Goal: Task Accomplishment & Management: Complete application form

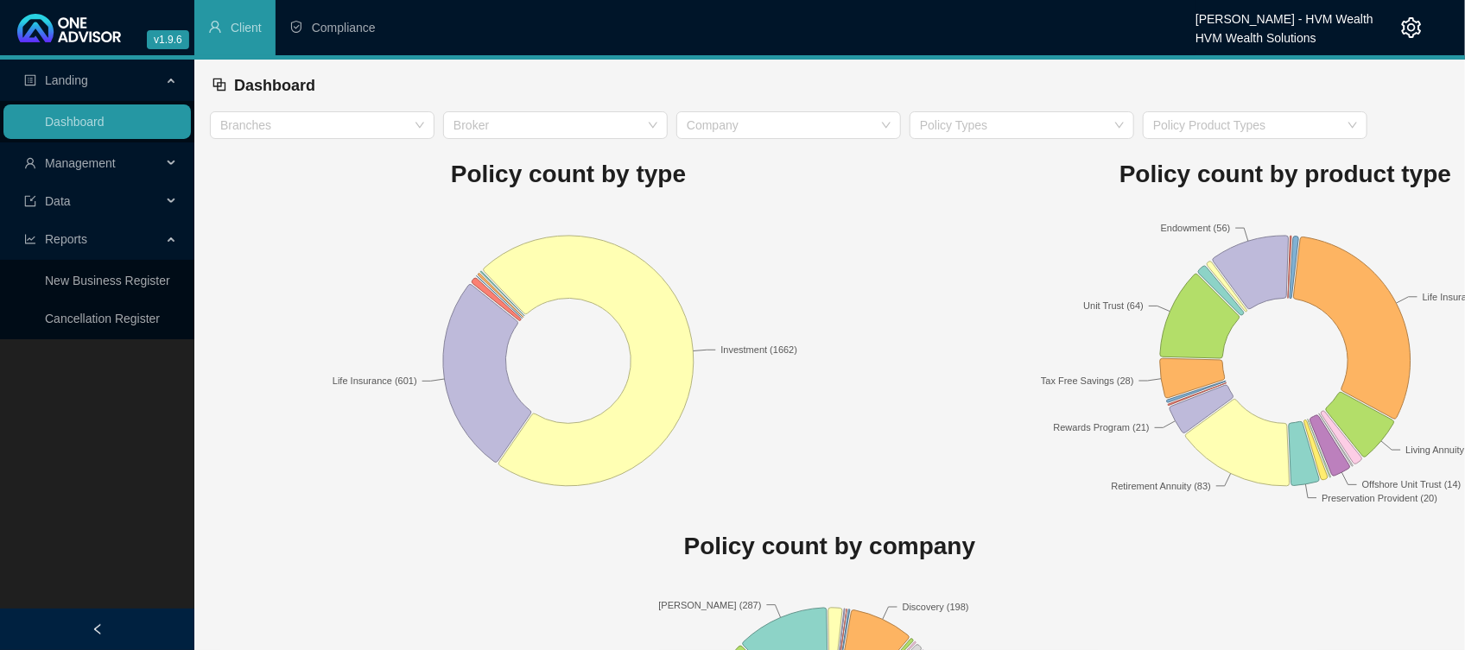
click at [97, 149] on span "Management" at bounding box center [92, 163] width 137 height 35
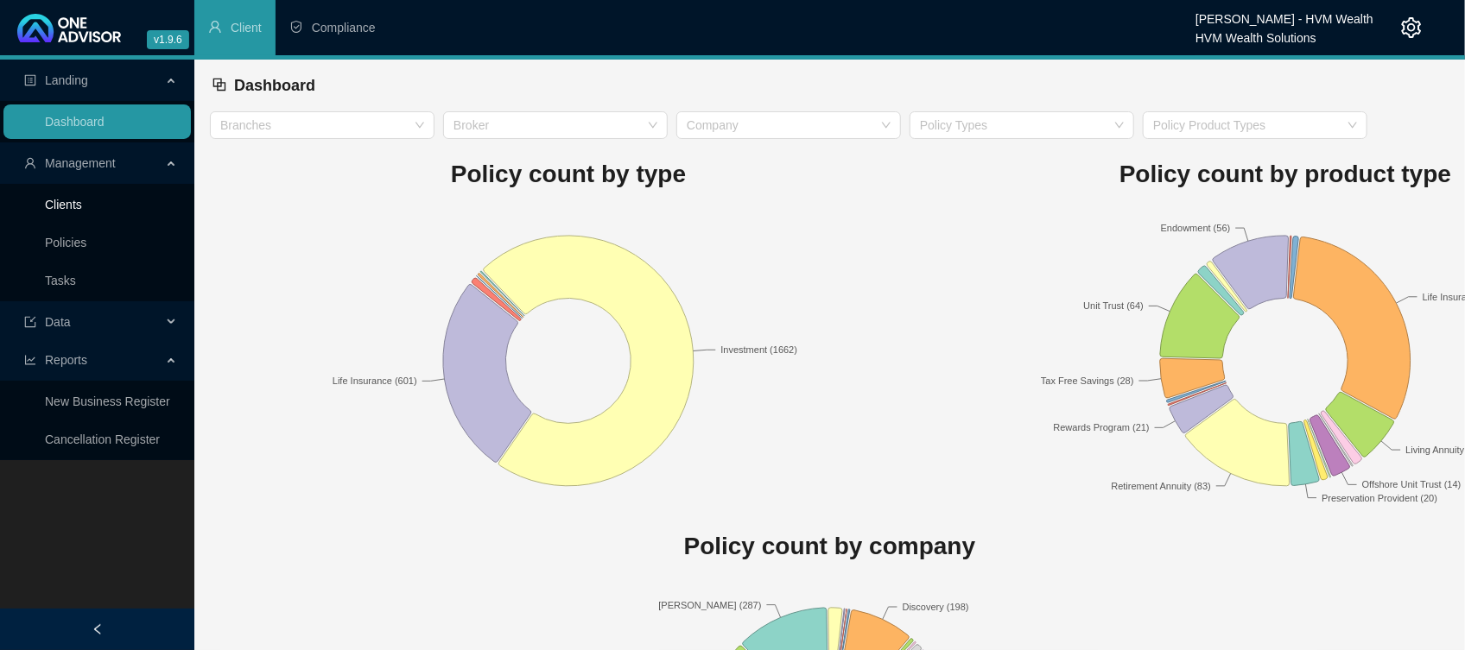
click at [73, 198] on link "Clients" at bounding box center [63, 205] width 37 height 14
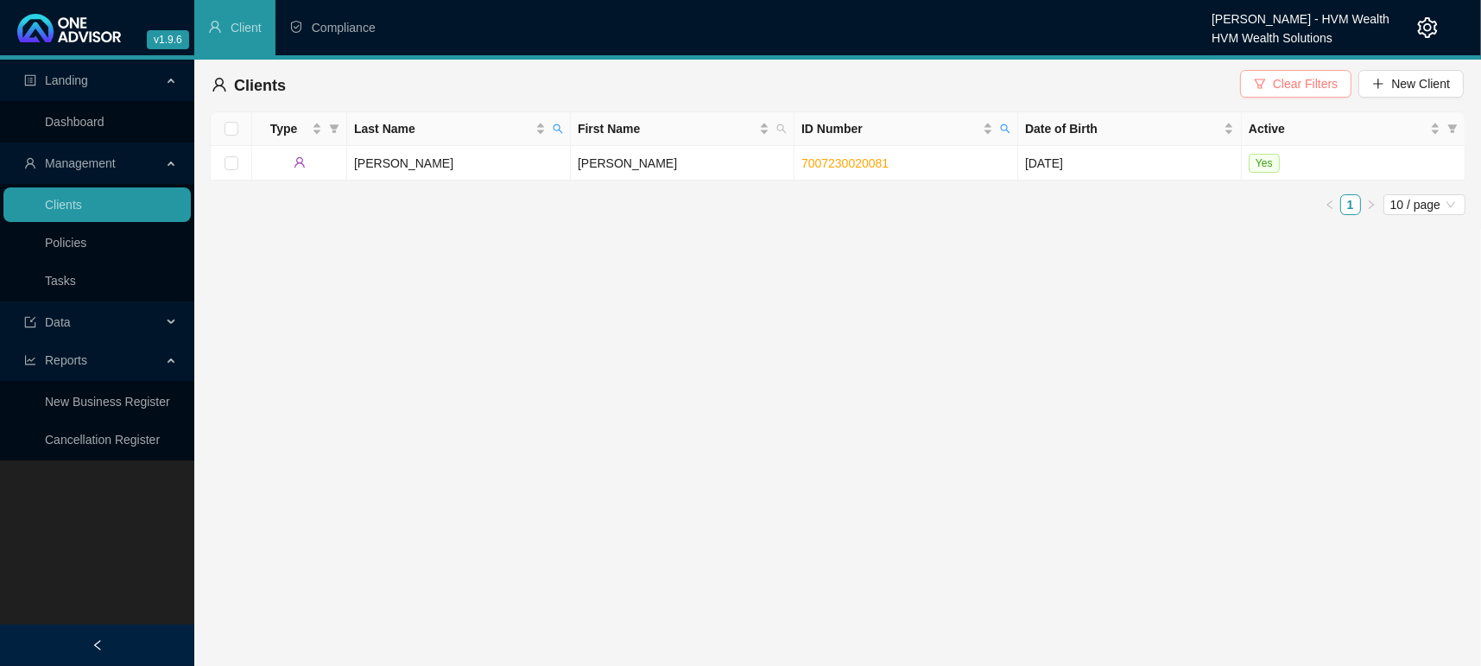
click at [1324, 76] on span "Clear Filters" at bounding box center [1305, 83] width 65 height 19
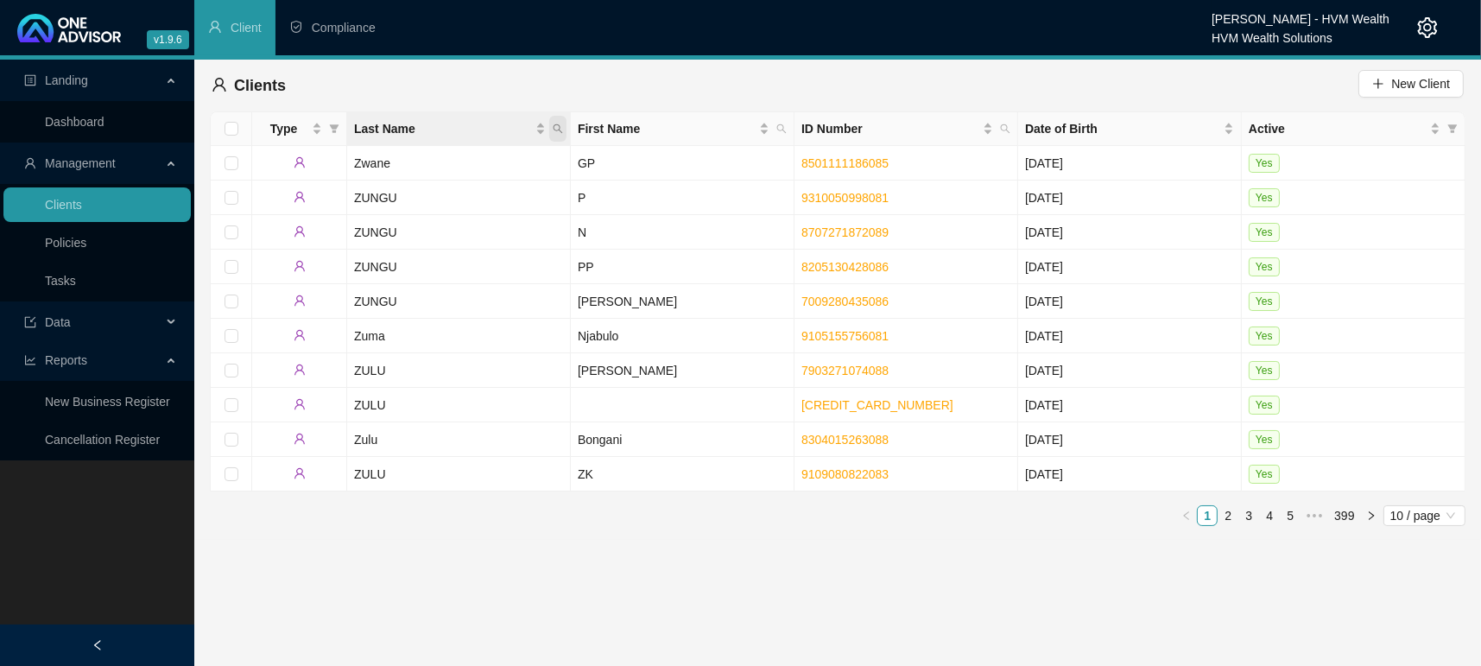
click at [560, 130] on icon "search" at bounding box center [558, 128] width 10 height 10
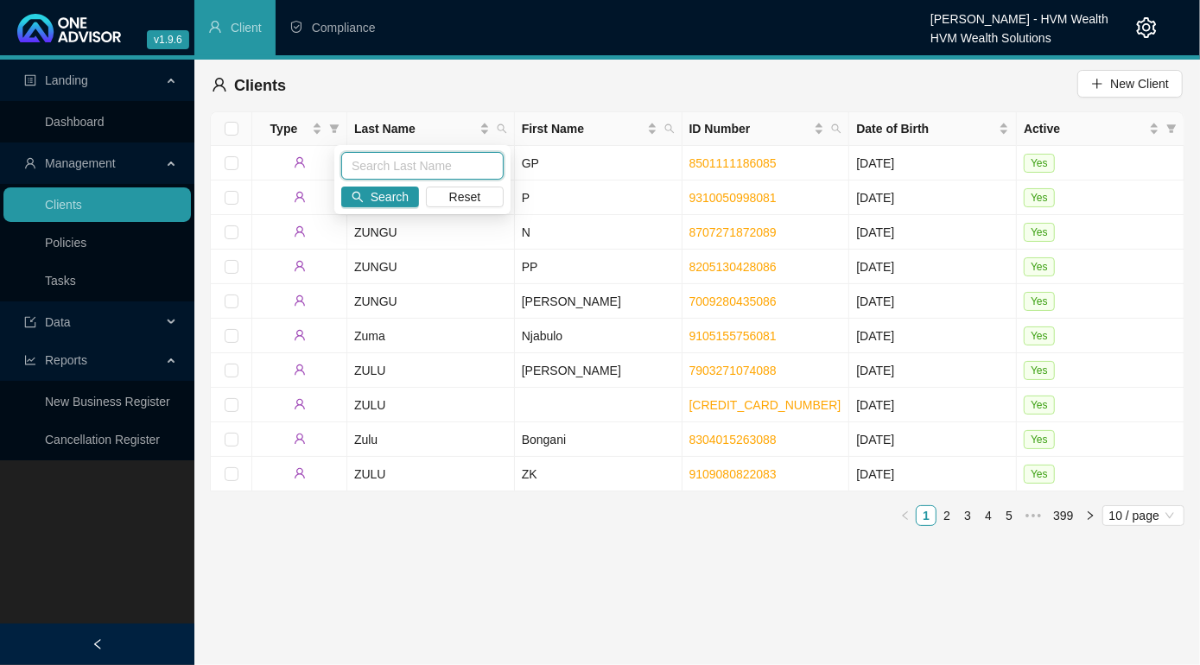
click at [411, 163] on input "text" at bounding box center [422, 166] width 162 height 28
type input "[PERSON_NAME]"
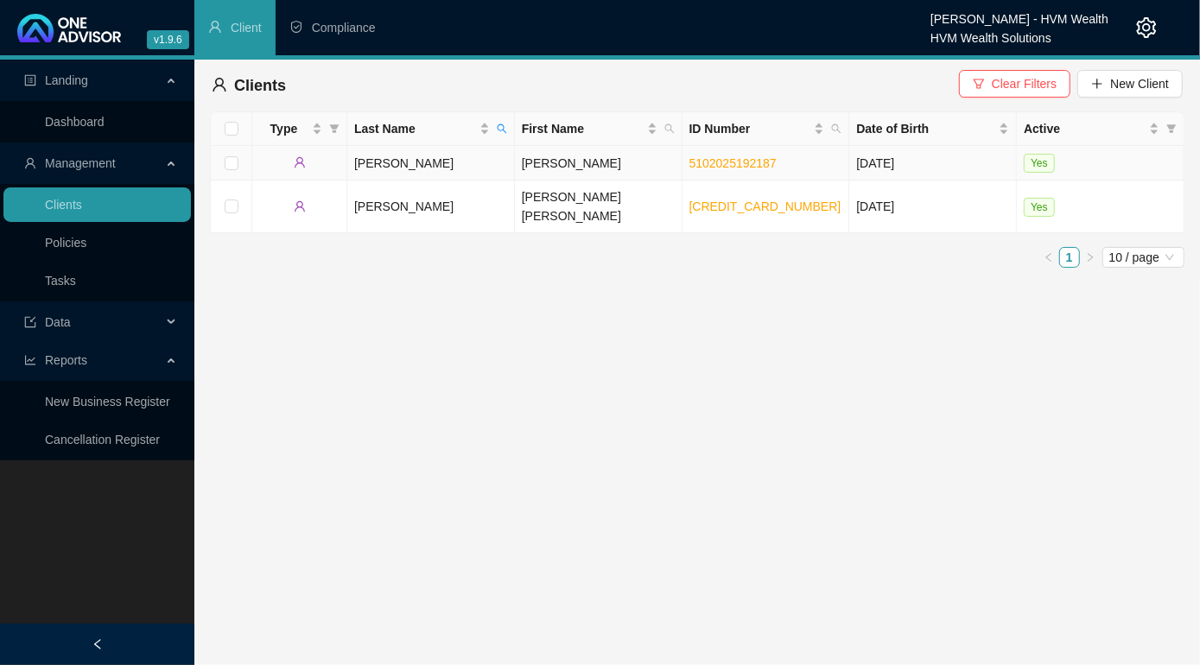
click at [358, 158] on td "[PERSON_NAME]" at bounding box center [431, 163] width 168 height 35
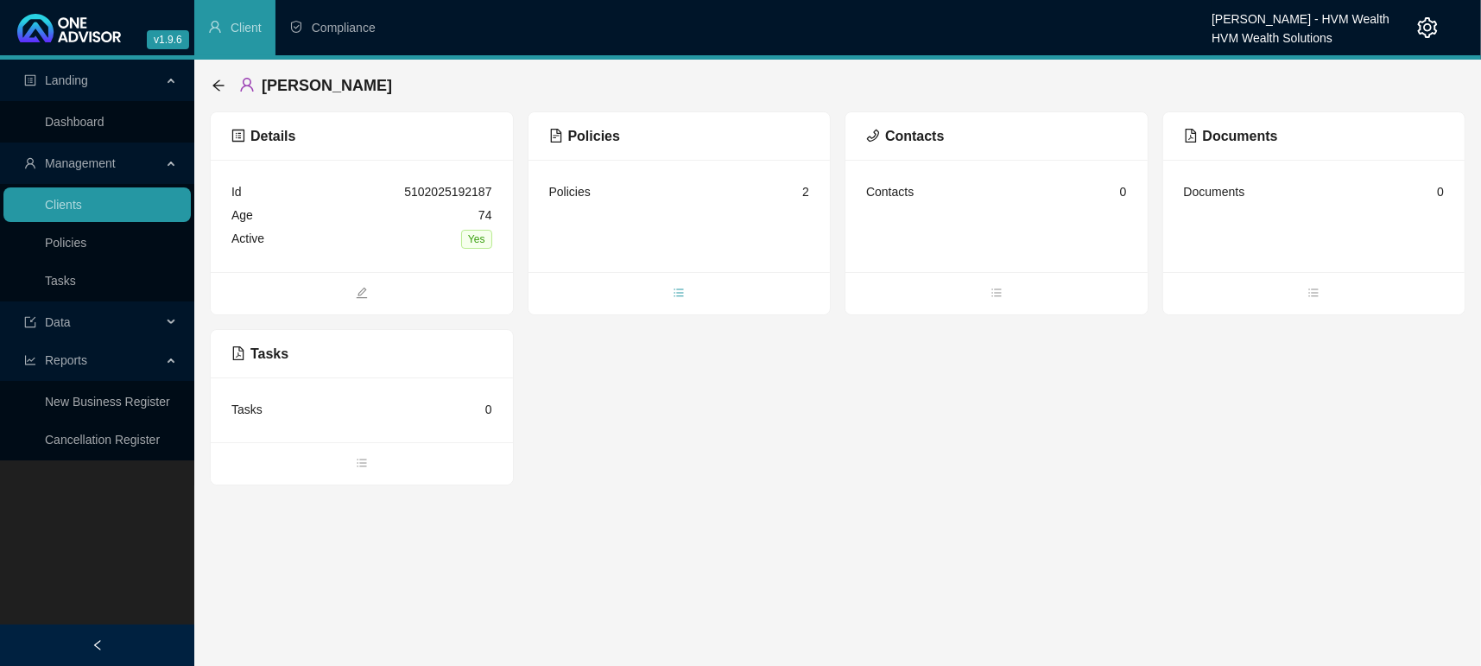
click at [684, 291] on icon "bars" at bounding box center [679, 293] width 12 height 12
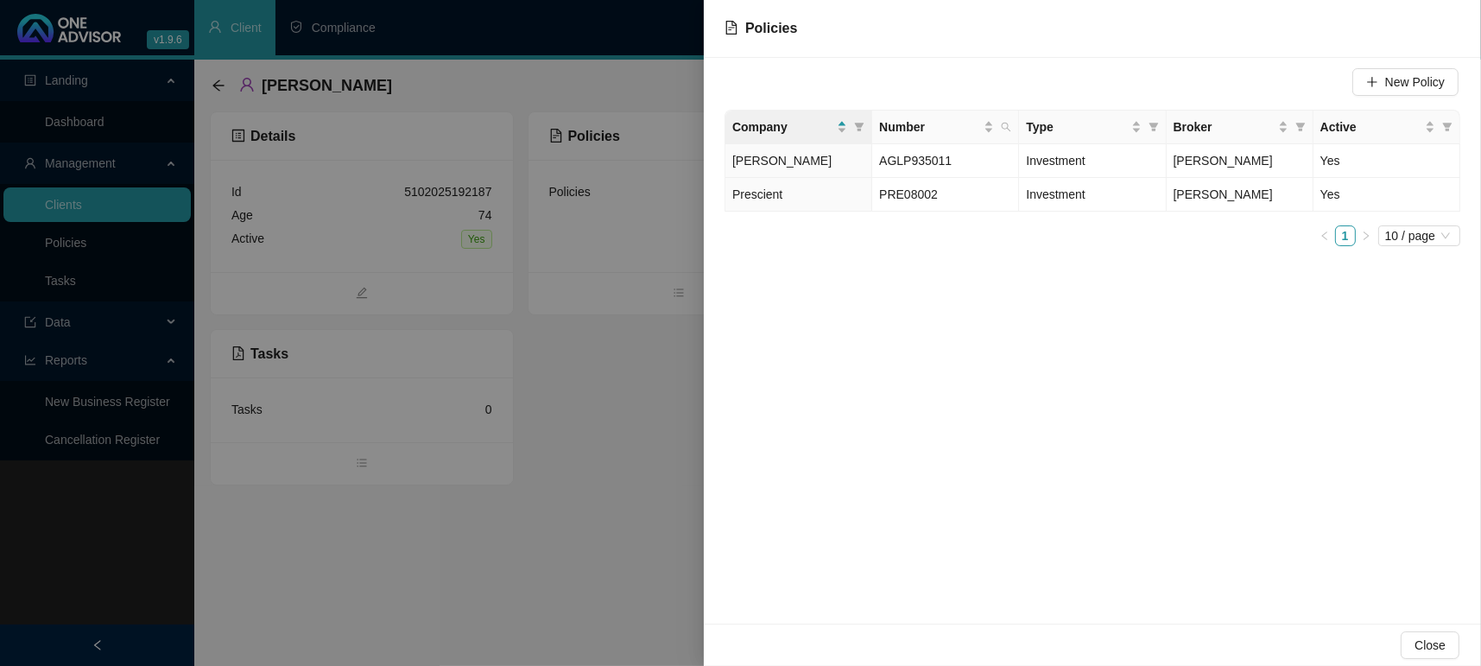
click at [483, 535] on div at bounding box center [740, 333] width 1481 height 666
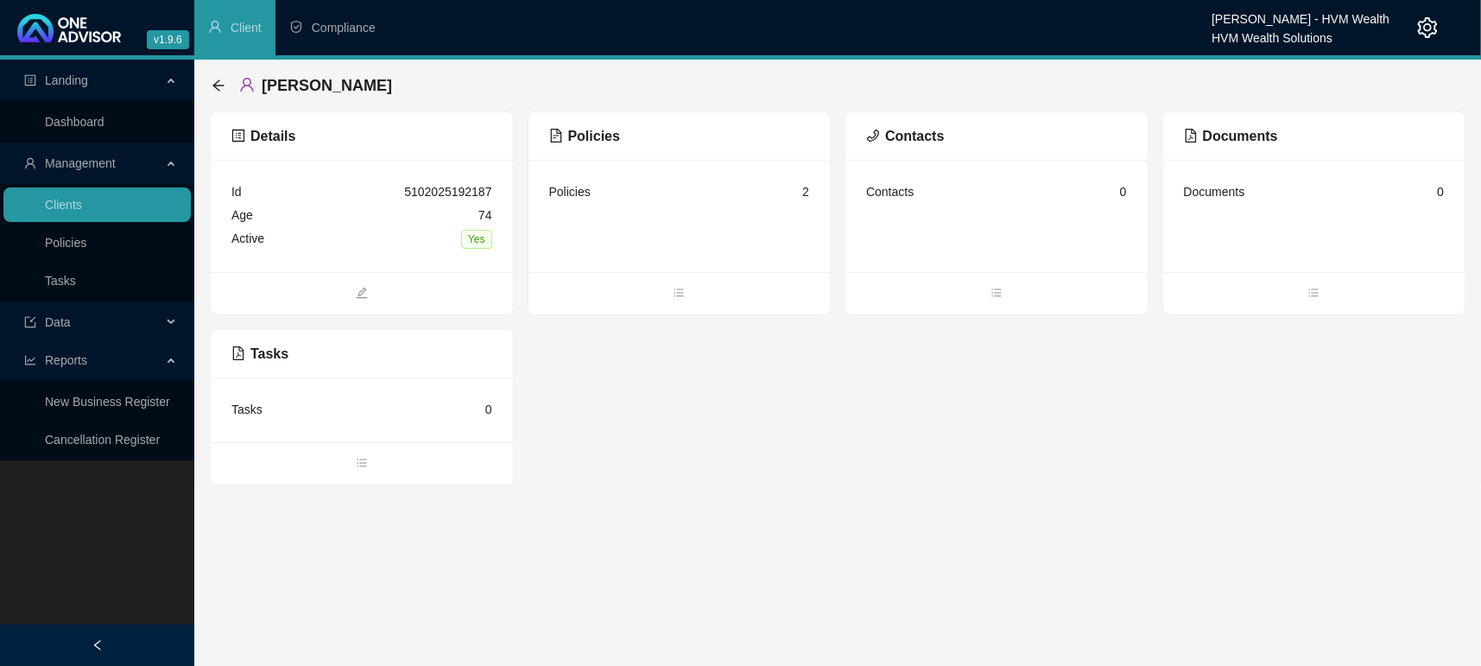
click at [537, 446] on div "Details Id 5102025192187 Age [DEMOGRAPHIC_DATA] Active Yes Policies Policies 2 …" at bounding box center [838, 298] width 1256 height 374
click at [91, 129] on link "Dashboard" at bounding box center [75, 122] width 60 height 14
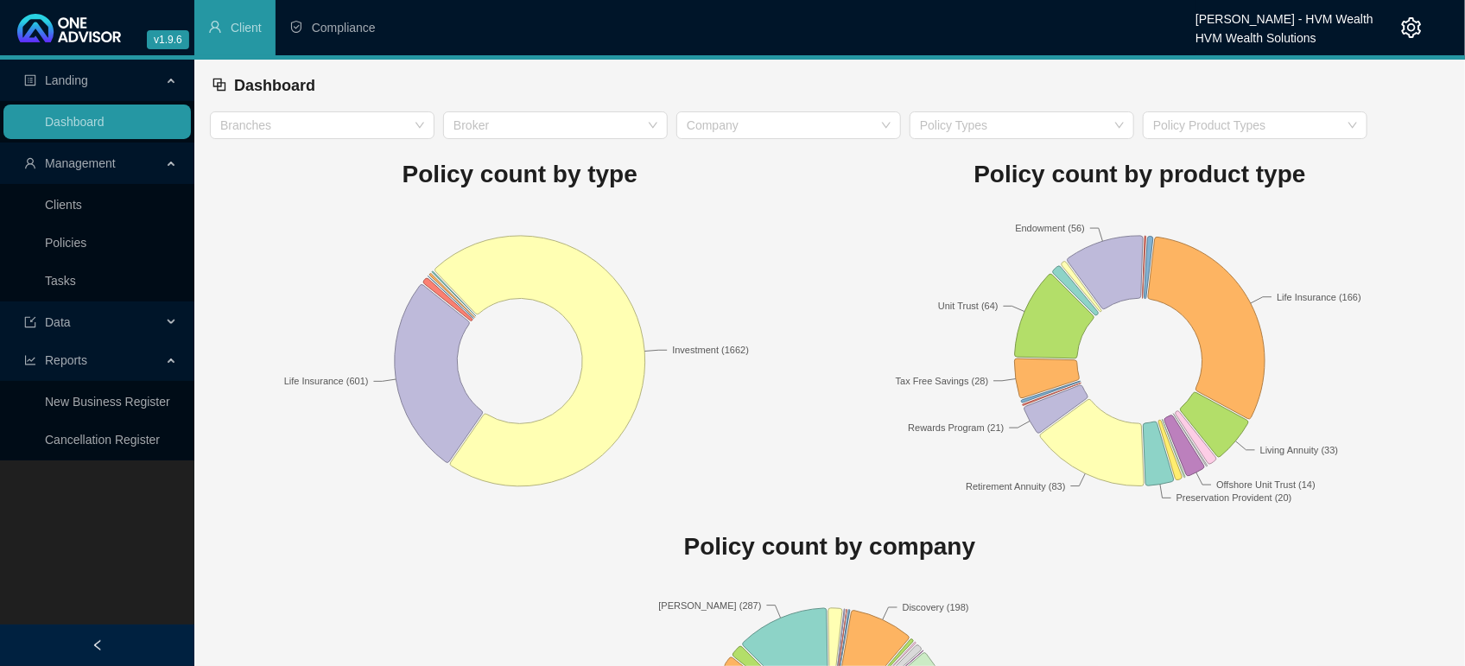
click at [99, 176] on span "Management" at bounding box center [92, 163] width 137 height 35
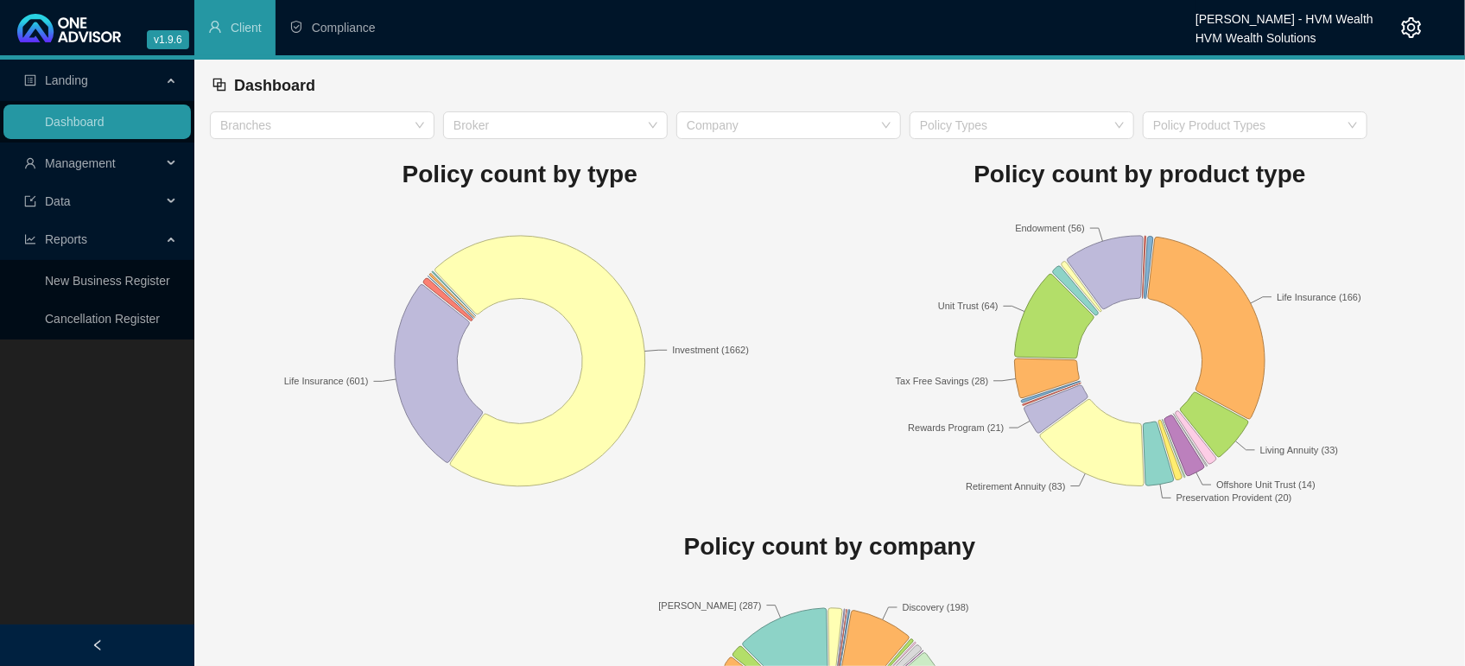
click at [70, 157] on span "Management" at bounding box center [80, 163] width 71 height 14
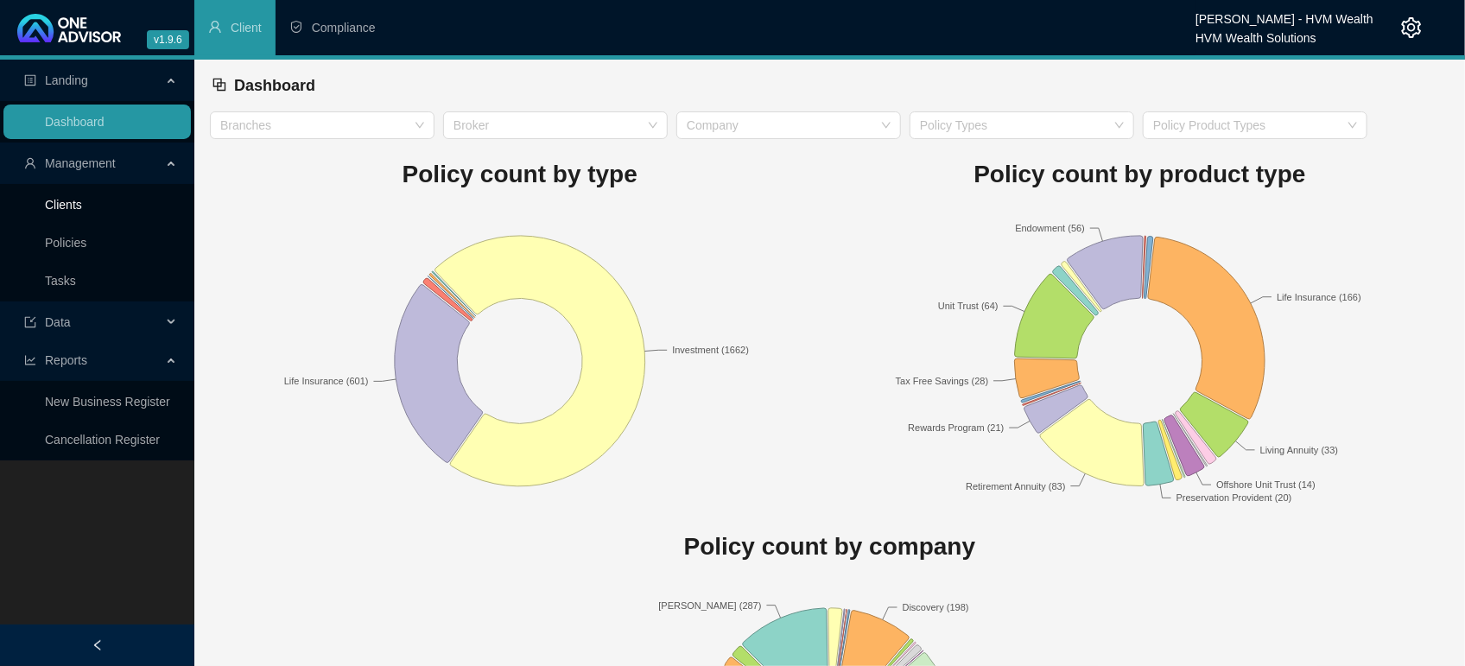
click at [55, 206] on link "Clients" at bounding box center [63, 205] width 37 height 14
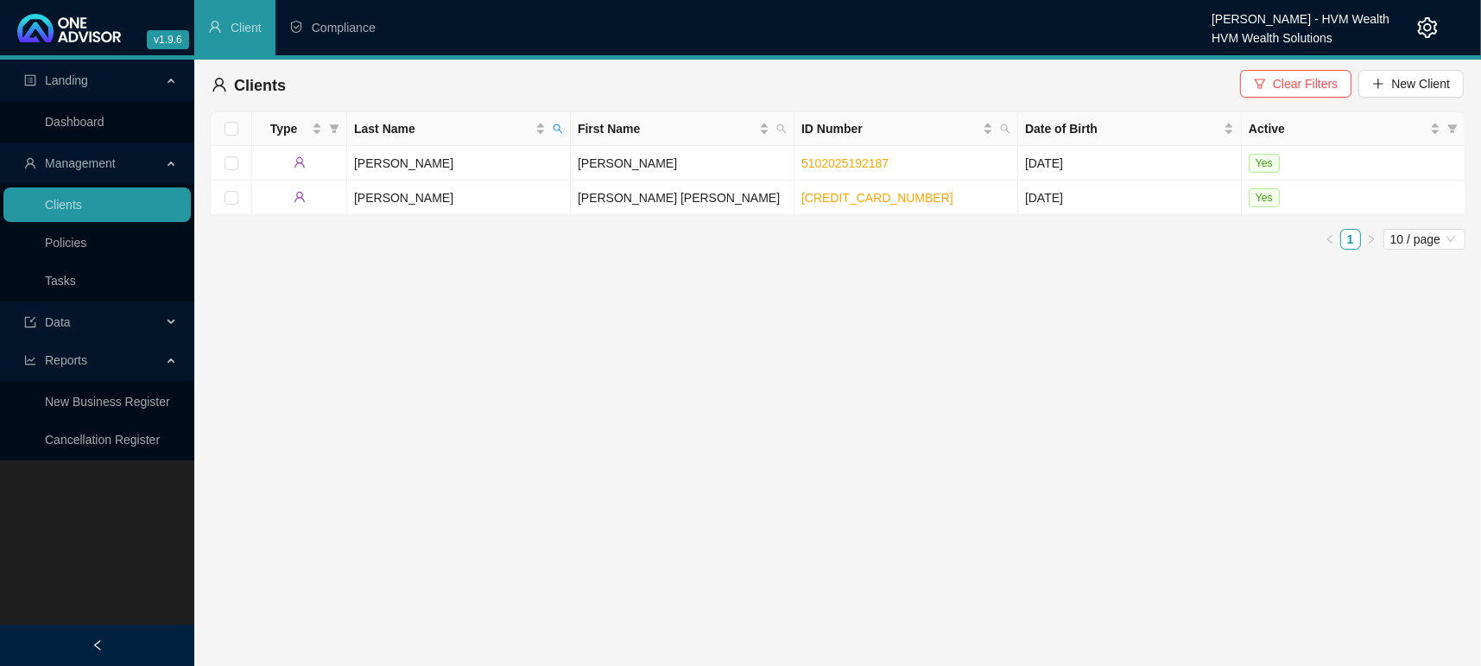
click at [575, 396] on main "Landing Dashboard Management Clients Policies Tasks Data Reports New Business R…" at bounding box center [740, 363] width 1481 height 606
click at [1282, 83] on span "Clear Filters" at bounding box center [1305, 83] width 65 height 19
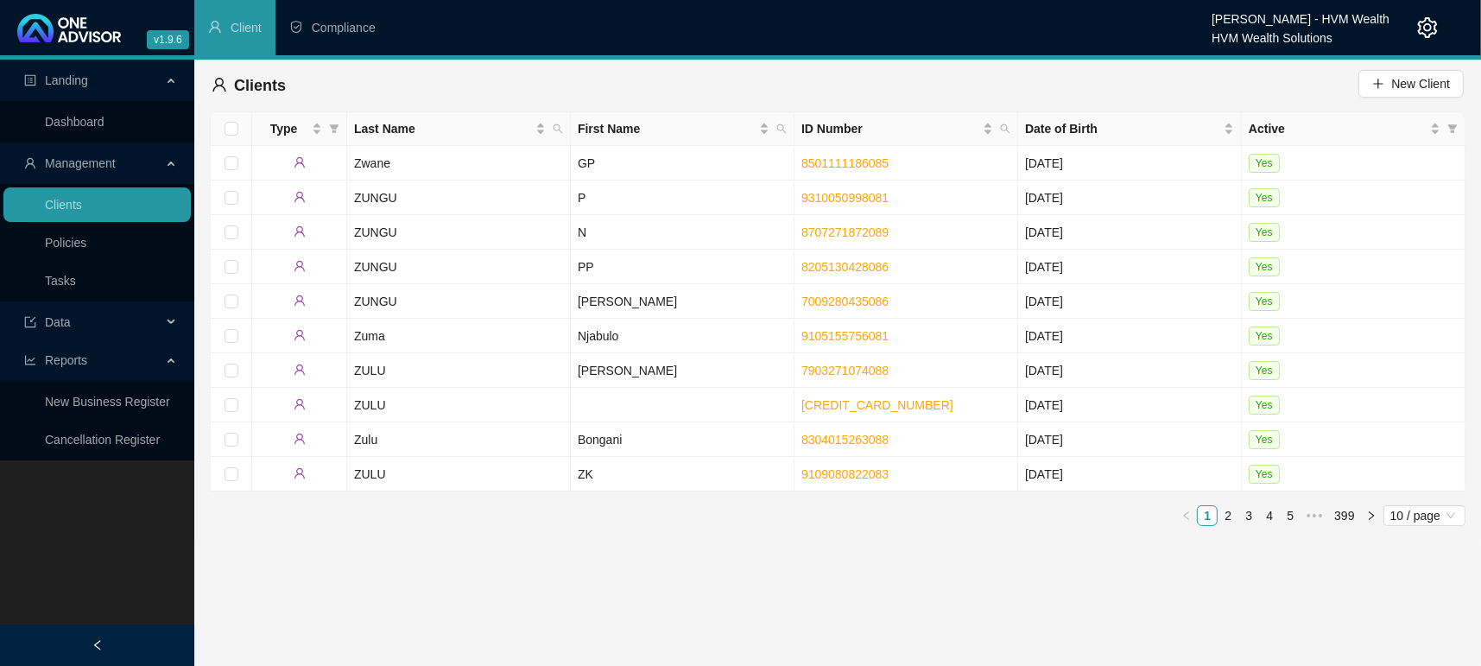
click at [490, 559] on main "Landing Dashboard Management Clients Policies Tasks Data Reports New Business R…" at bounding box center [740, 363] width 1481 height 606
click at [561, 117] on span "Last Name" at bounding box center [557, 129] width 17 height 26
click at [400, 180] on div "Search Reset" at bounding box center [478, 179] width 176 height 69
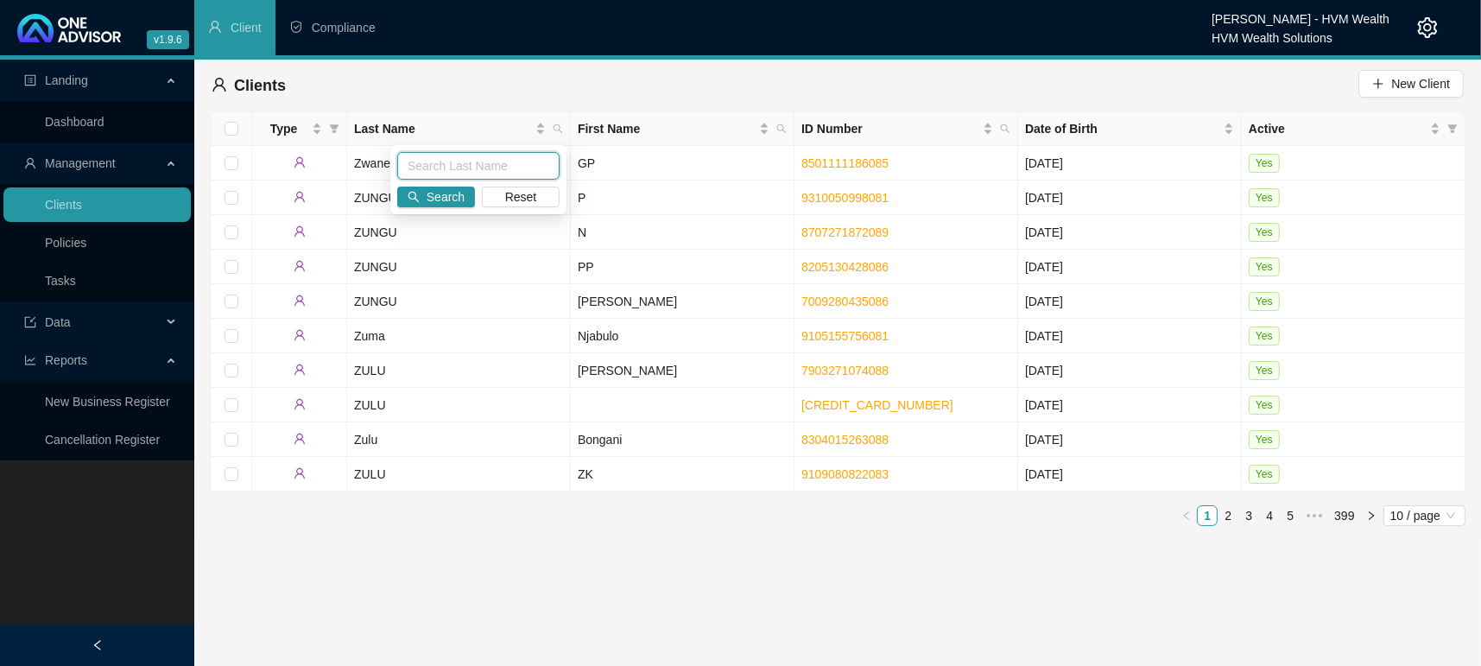
click at [485, 159] on input "text" at bounding box center [478, 166] width 162 height 28
type input "[PERSON_NAME]"
click at [447, 193] on span "Search" at bounding box center [446, 196] width 38 height 19
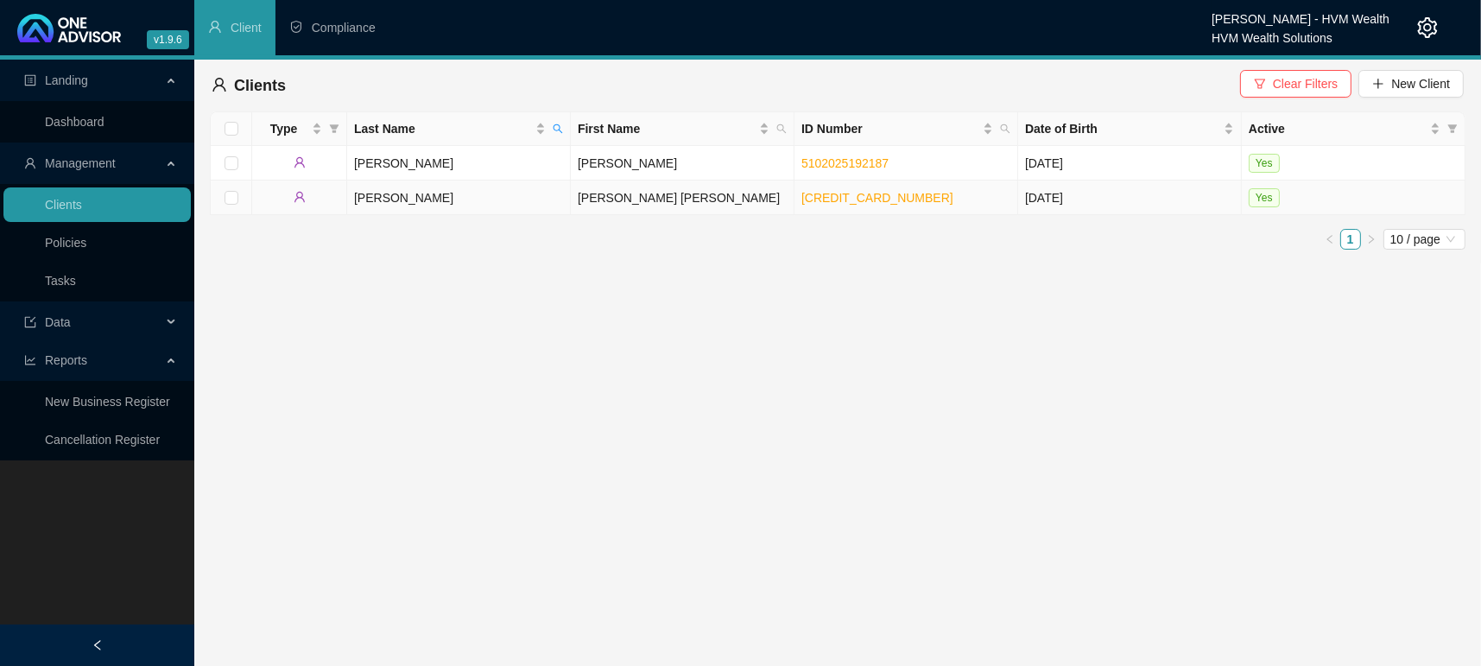
click at [413, 196] on td "[PERSON_NAME]" at bounding box center [459, 197] width 224 height 35
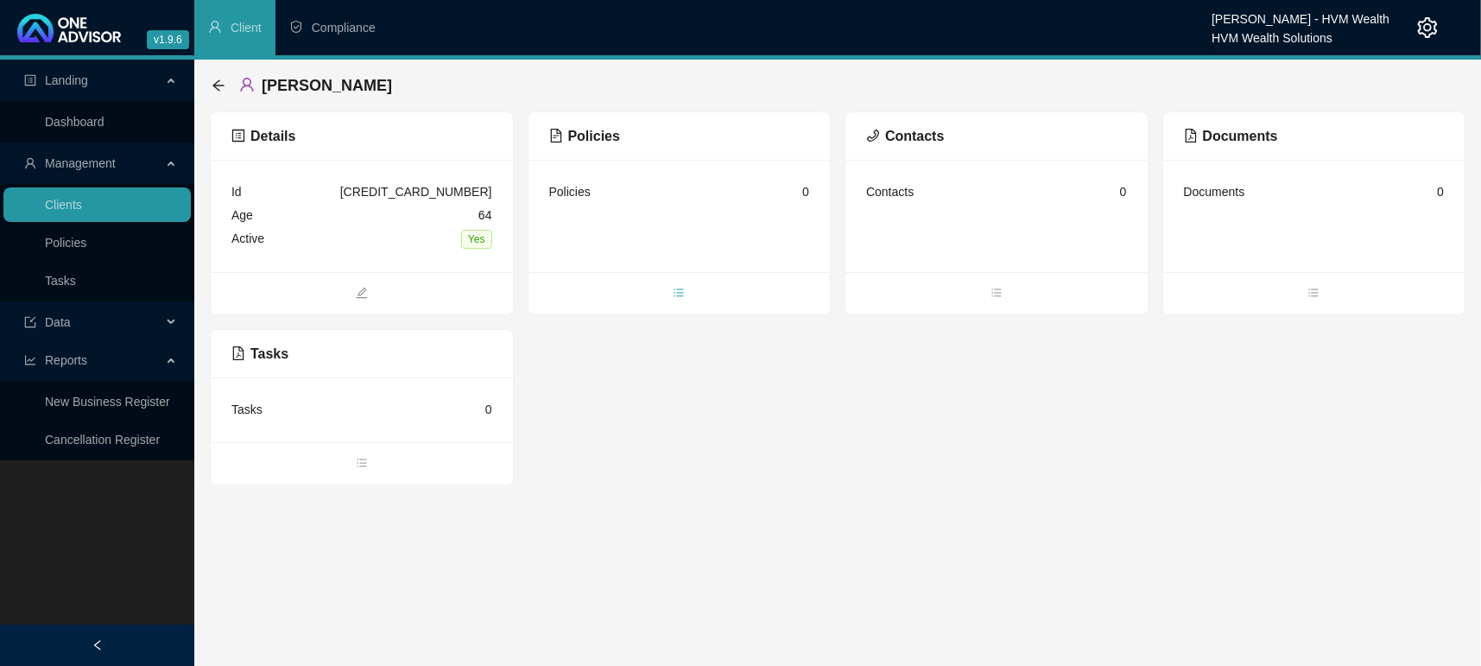
click at [676, 293] on icon "bars" at bounding box center [679, 293] width 12 height 12
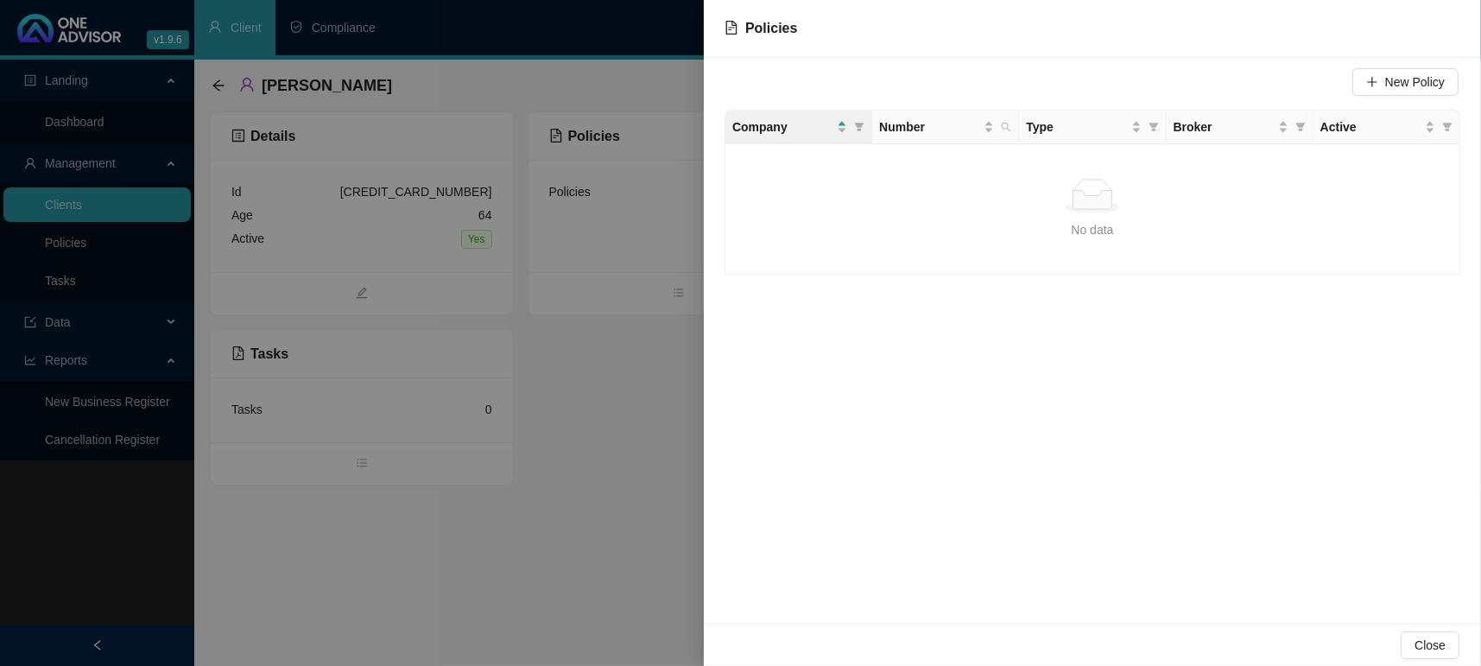
click at [1384, 66] on div "New Policy" at bounding box center [1092, 84] width 732 height 38
click at [1389, 74] on span "New Policy" at bounding box center [1415, 82] width 60 height 19
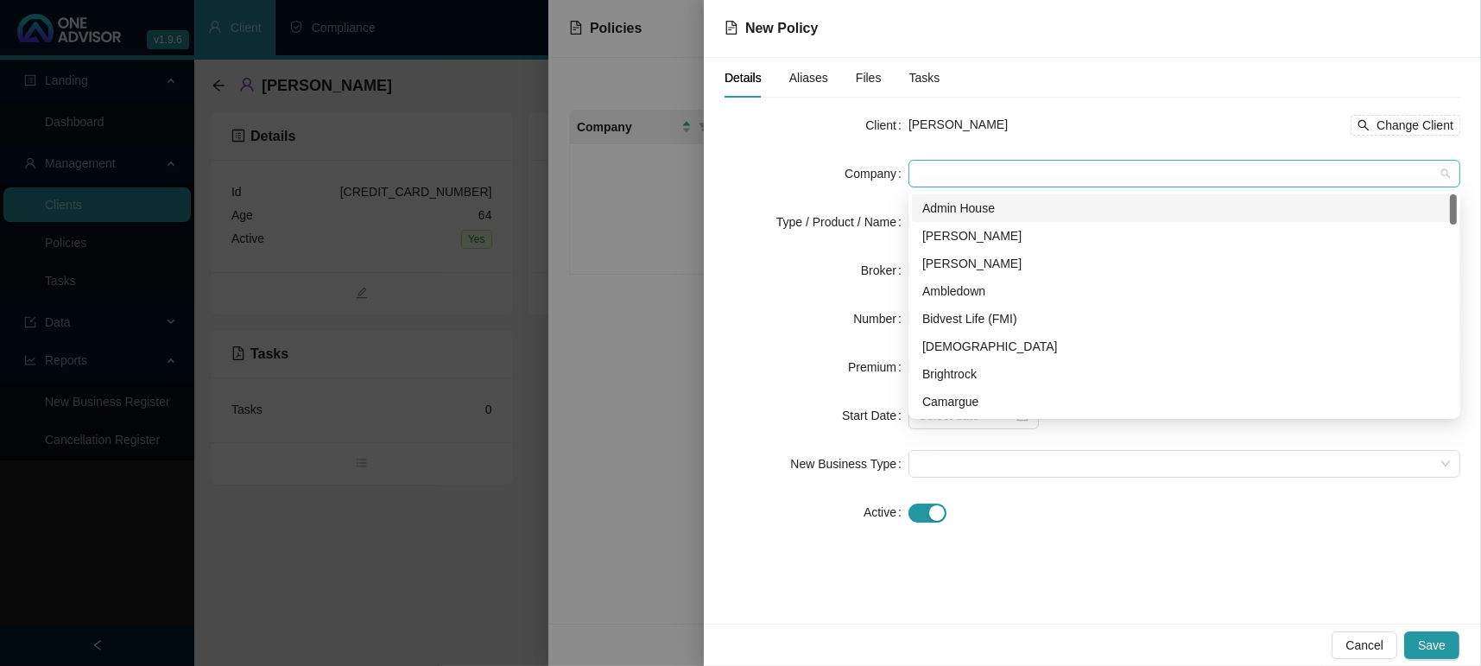
click at [966, 177] on span at bounding box center [1184, 174] width 531 height 26
click at [951, 260] on div "[PERSON_NAME]" at bounding box center [1184, 263] width 524 height 19
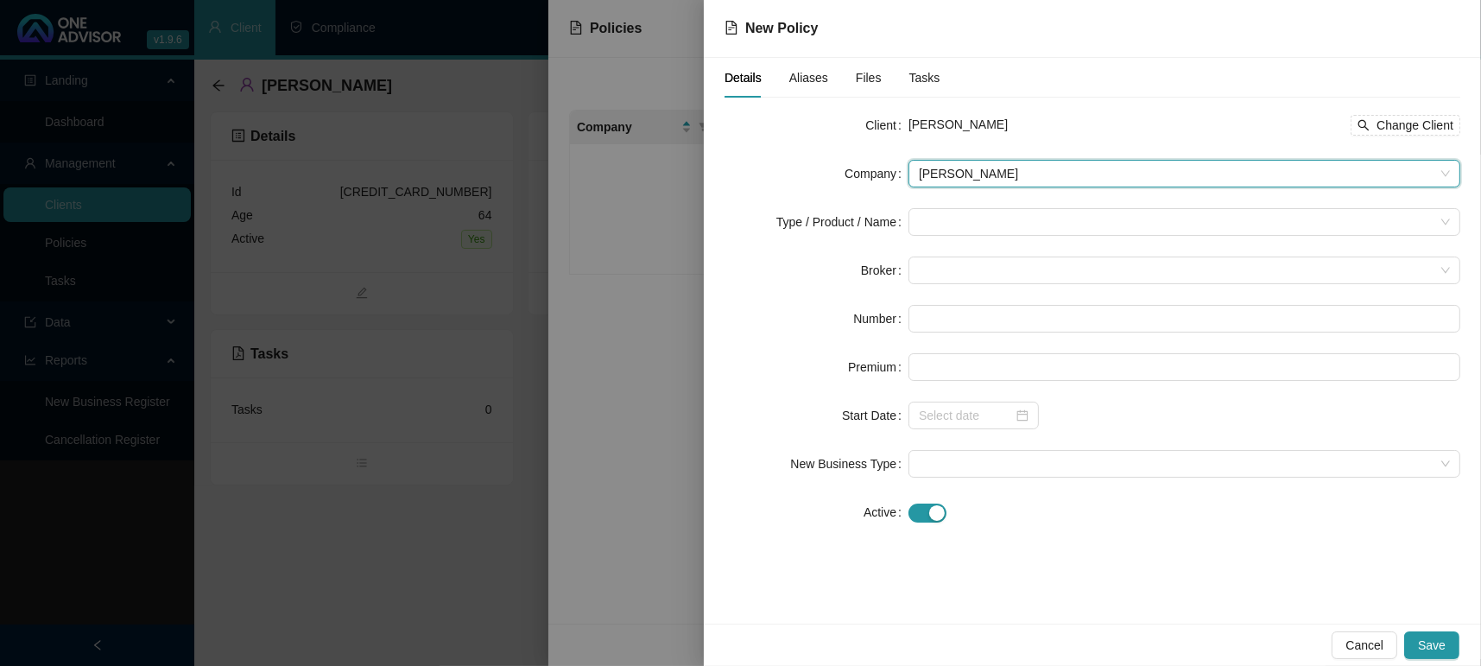
click at [934, 190] on form "Client [PERSON_NAME] Change Client Company [PERSON_NAME] [PERSON_NAME] Type / P…" at bounding box center [1093, 318] width 736 height 415
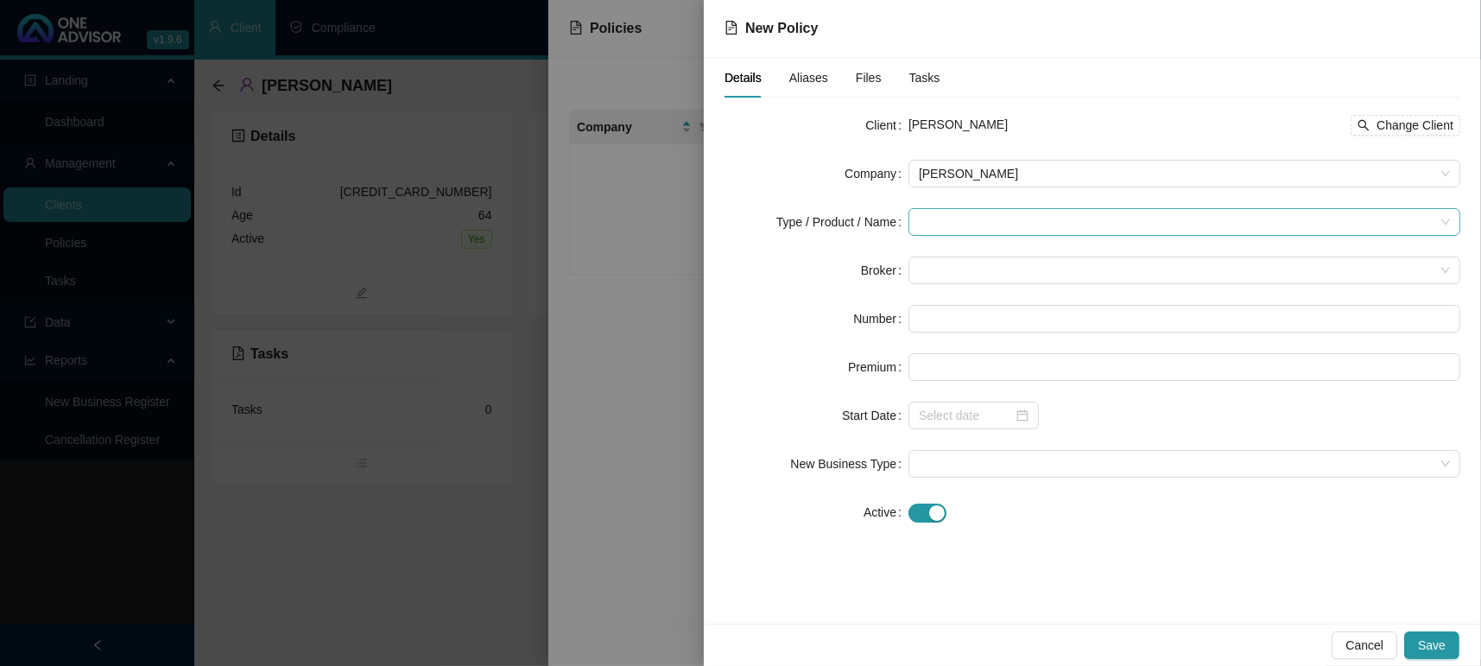
click at [937, 225] on input "search" at bounding box center [1177, 222] width 516 height 26
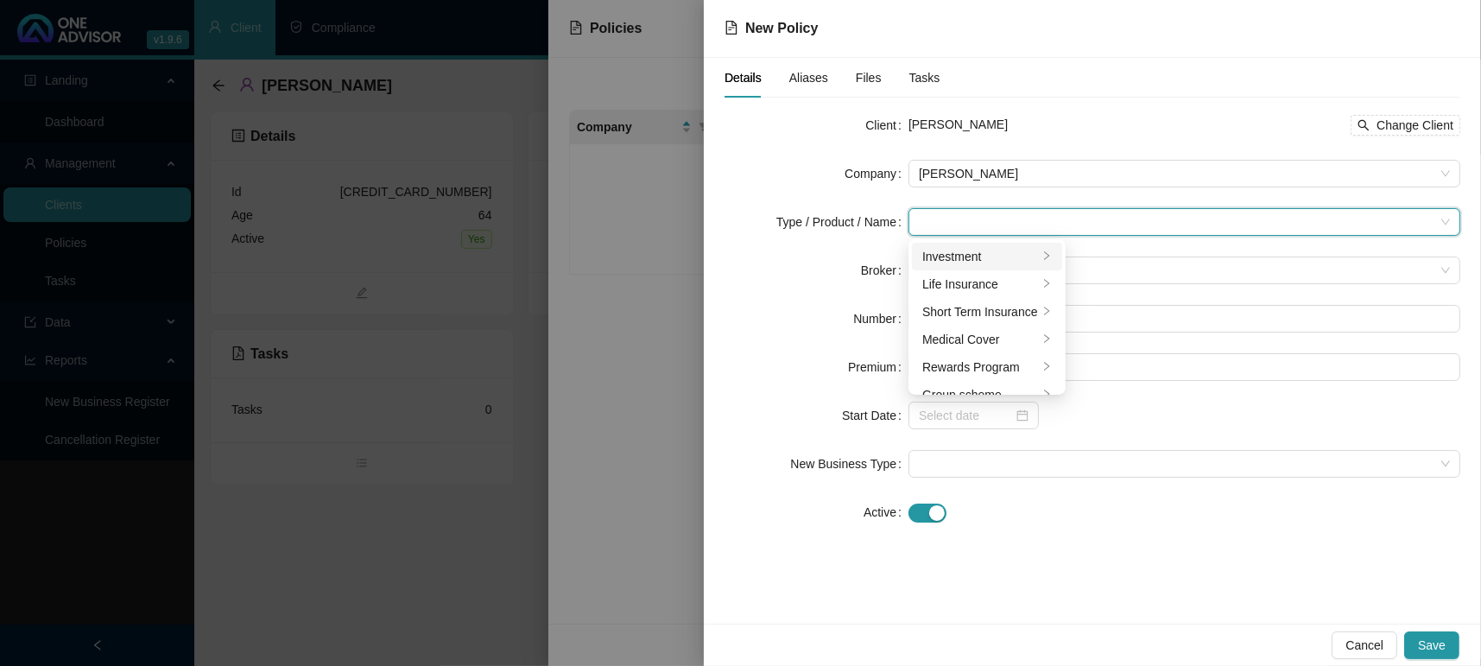
click at [983, 250] on div "Investment" at bounding box center [980, 256] width 116 height 19
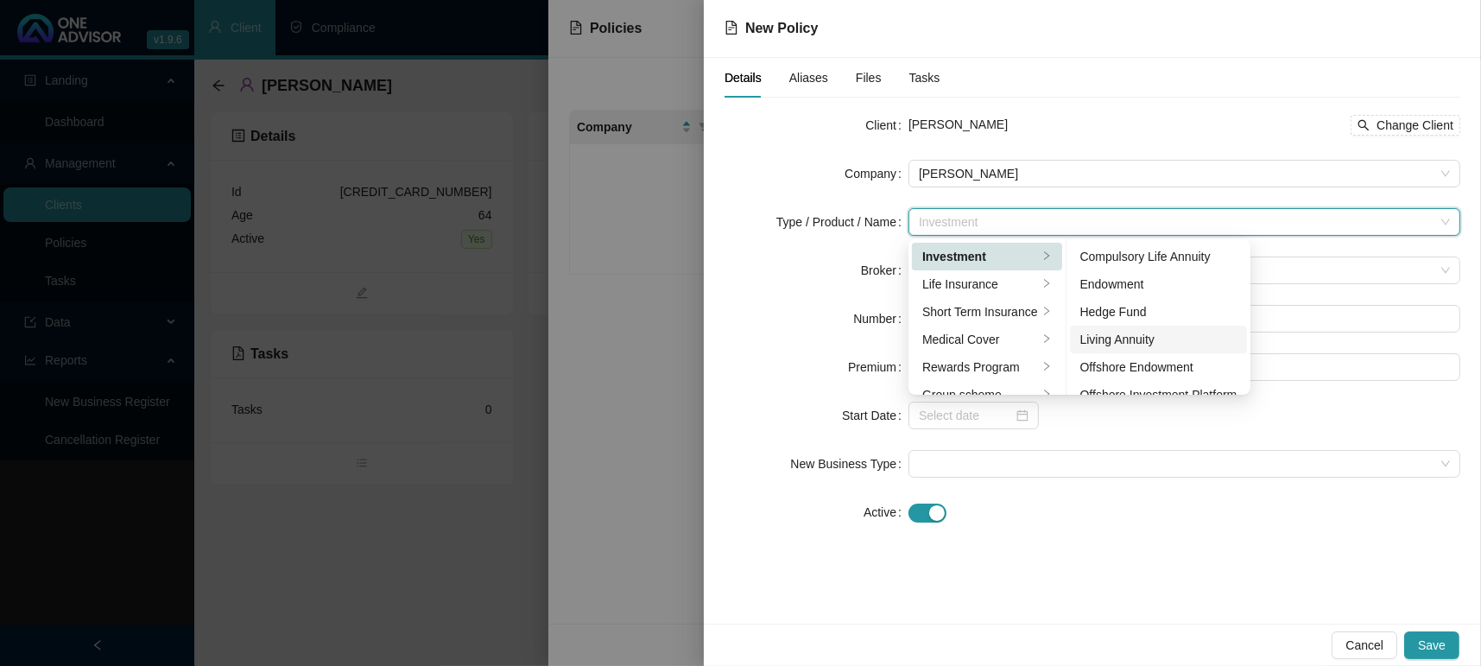
click at [1144, 335] on div "Living Annuity" at bounding box center [1158, 339] width 157 height 19
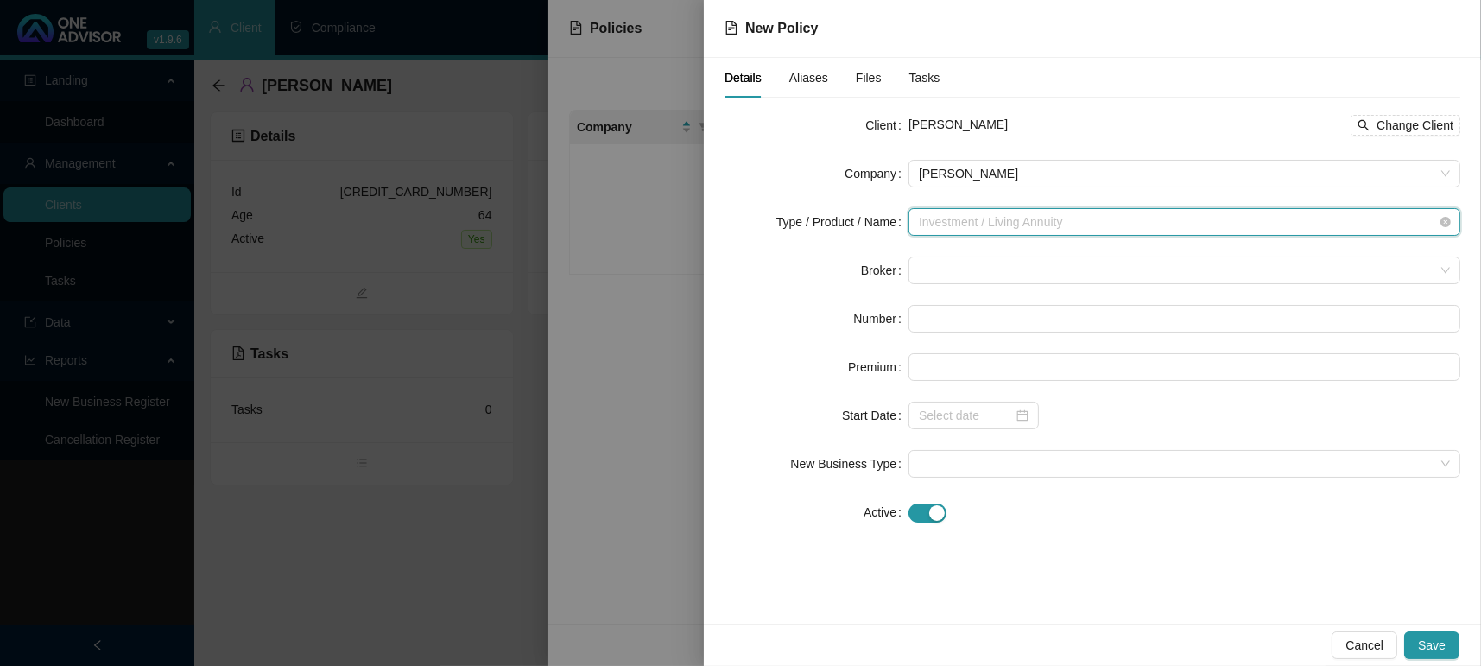
click at [1005, 214] on span "Investment / Living Annuity" at bounding box center [1184, 222] width 531 height 26
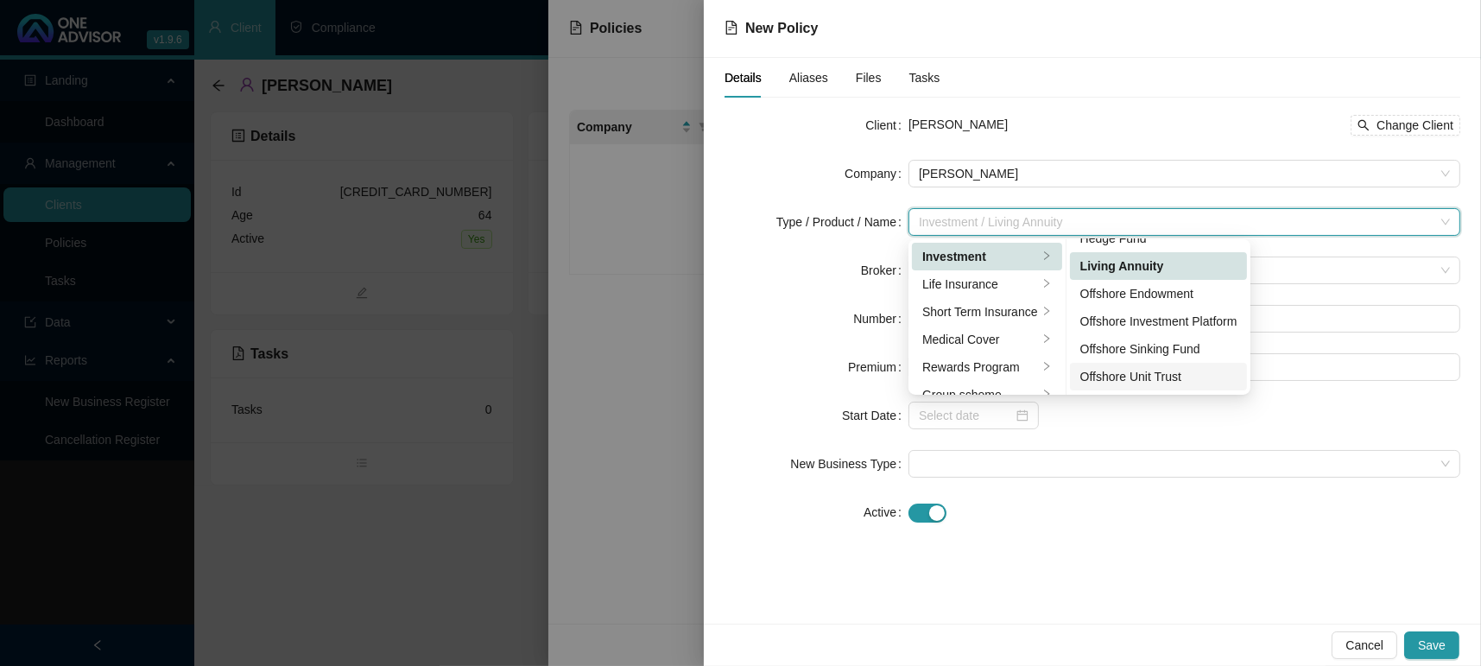
scroll to position [108, 0]
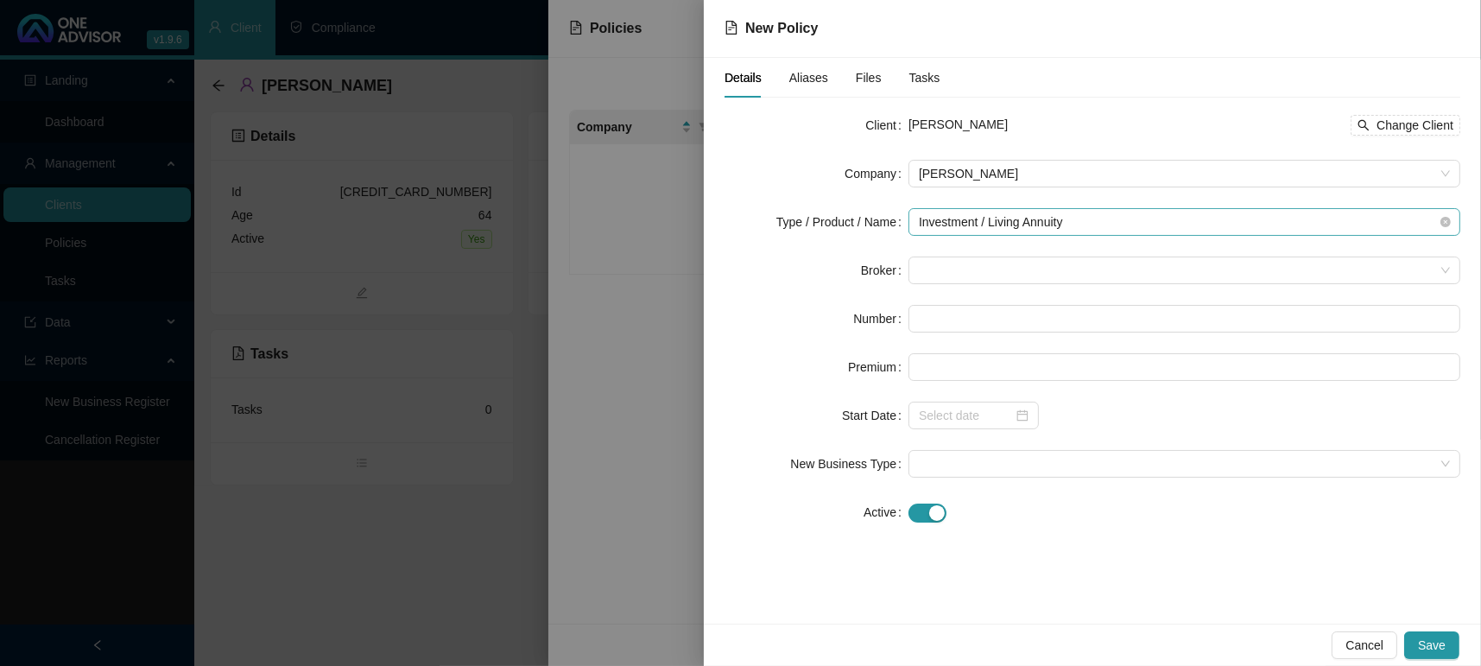
click at [1071, 217] on span "Investment / Living Annuity" at bounding box center [1184, 222] width 531 height 26
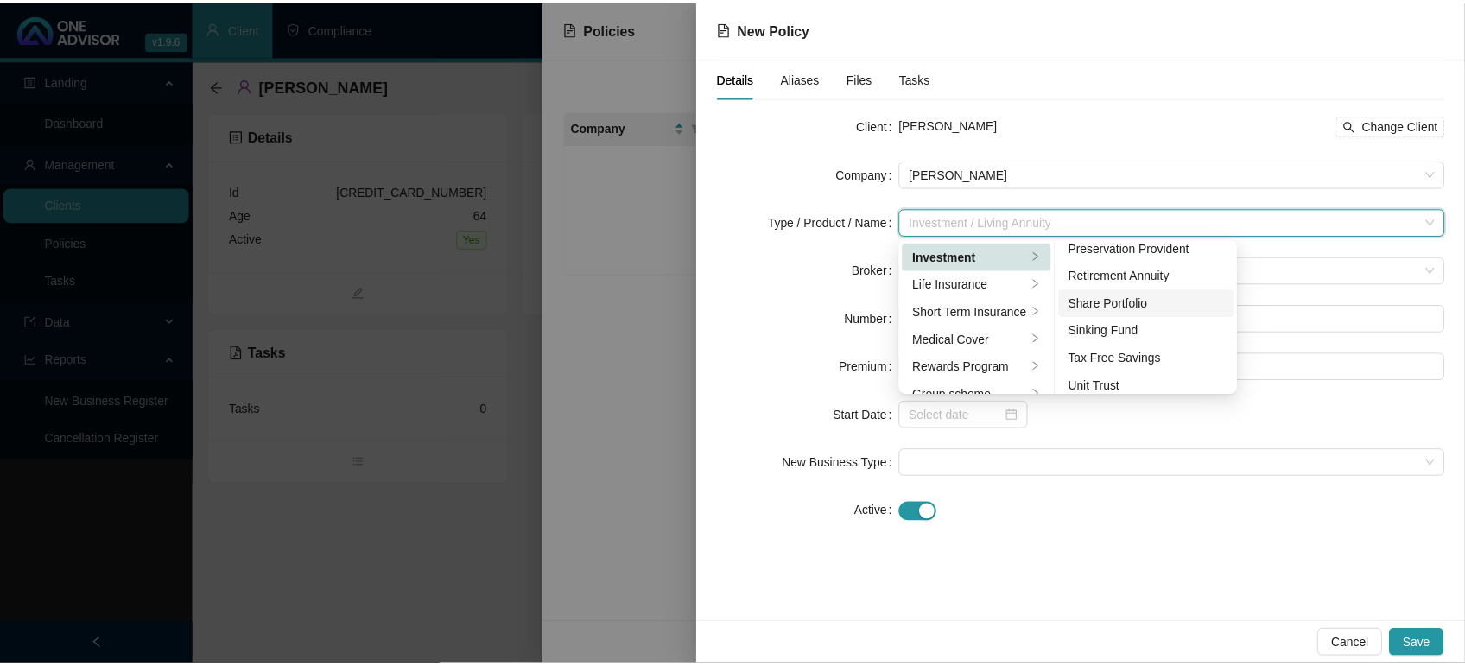
scroll to position [265, 0]
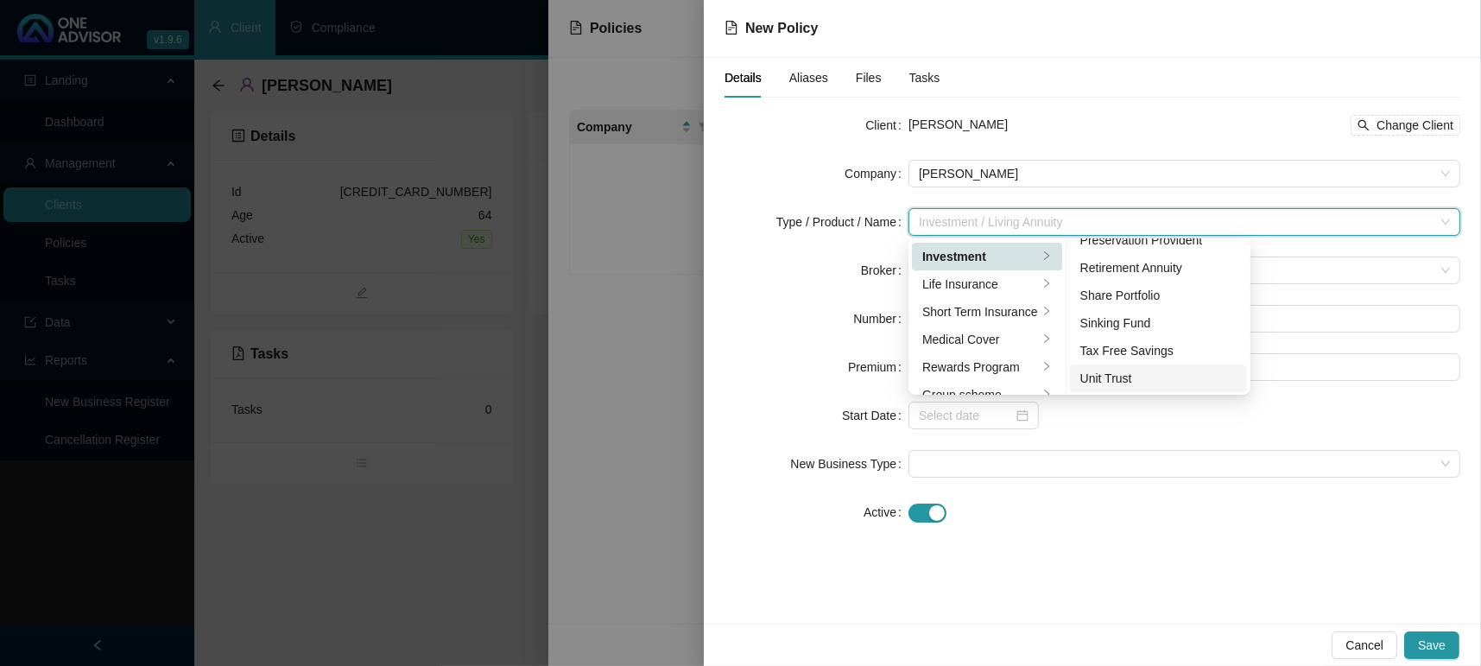
click at [1144, 375] on div "Unit Trust" at bounding box center [1158, 378] width 157 height 19
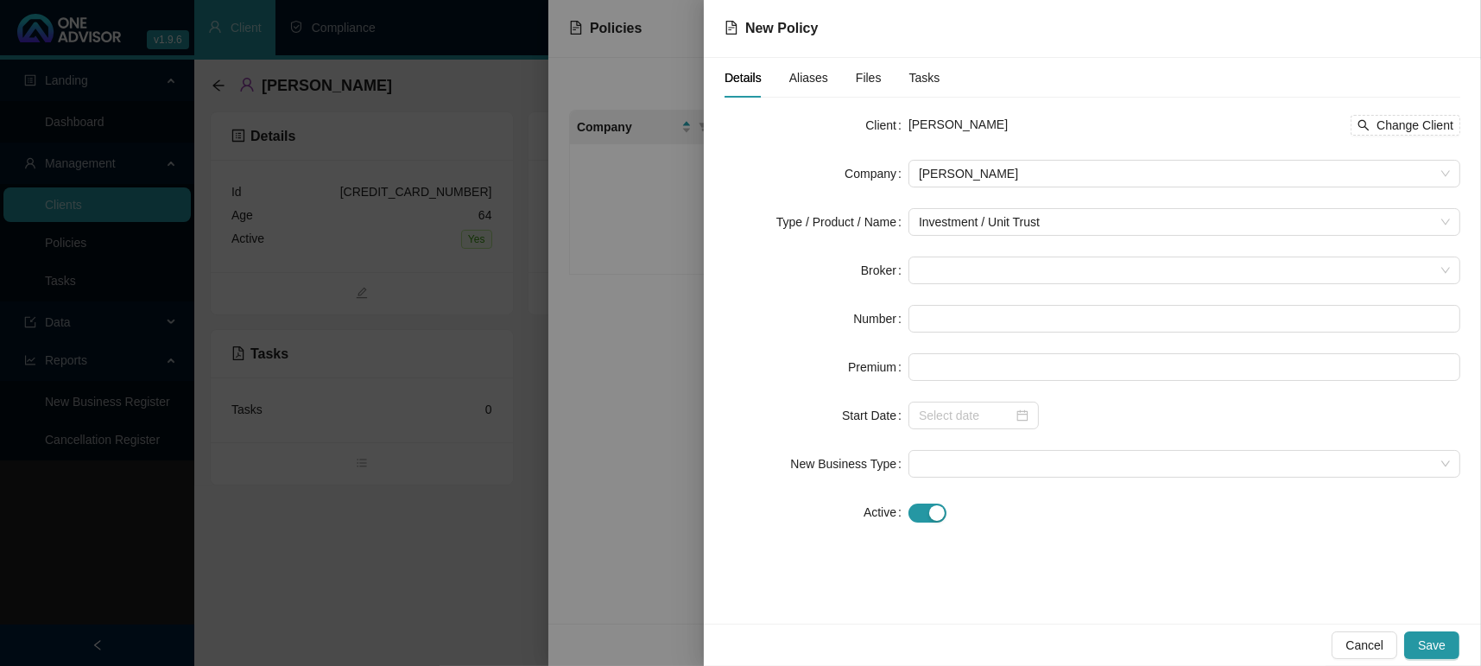
click at [1051, 555] on div "Details Aliases Files Tasks Client [PERSON_NAME] Change Client Company [PERSON_…" at bounding box center [1092, 341] width 777 height 566
click at [1007, 282] on span at bounding box center [1184, 270] width 531 height 26
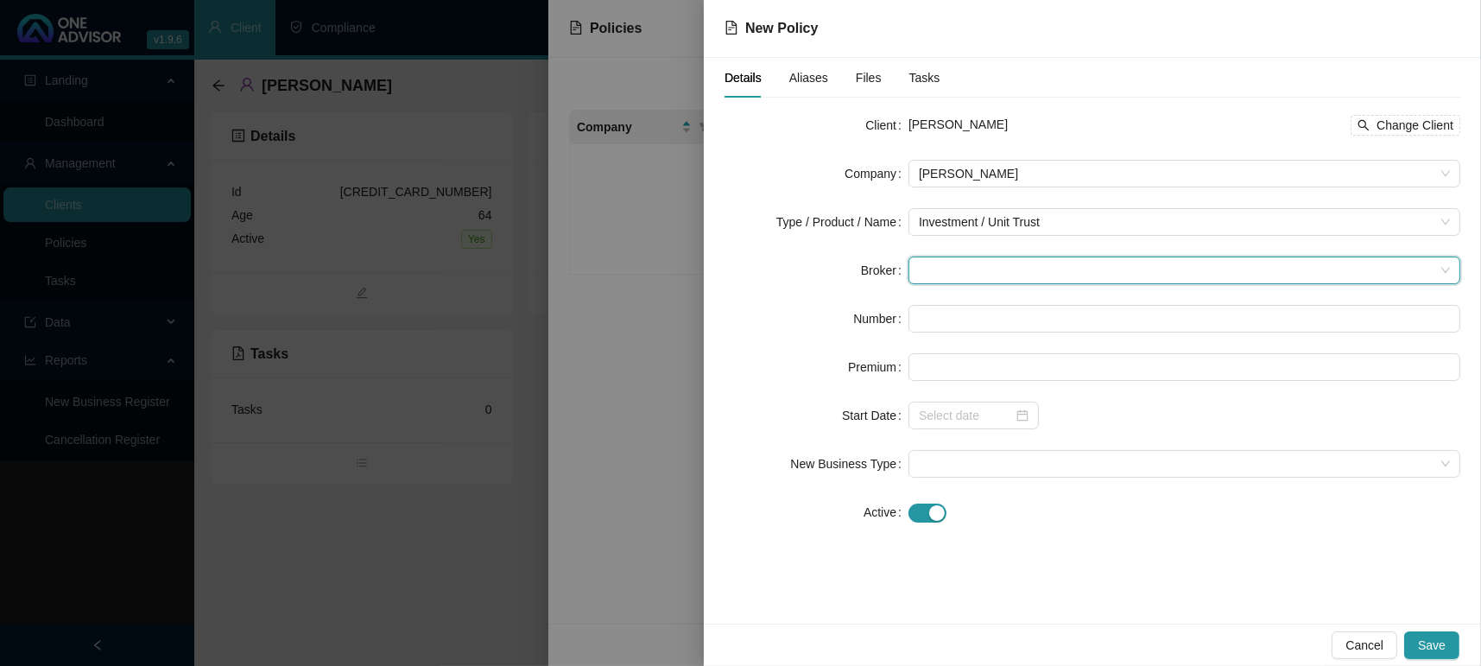
click at [996, 275] on span at bounding box center [1184, 270] width 531 height 26
click at [976, 265] on span at bounding box center [1184, 270] width 531 height 26
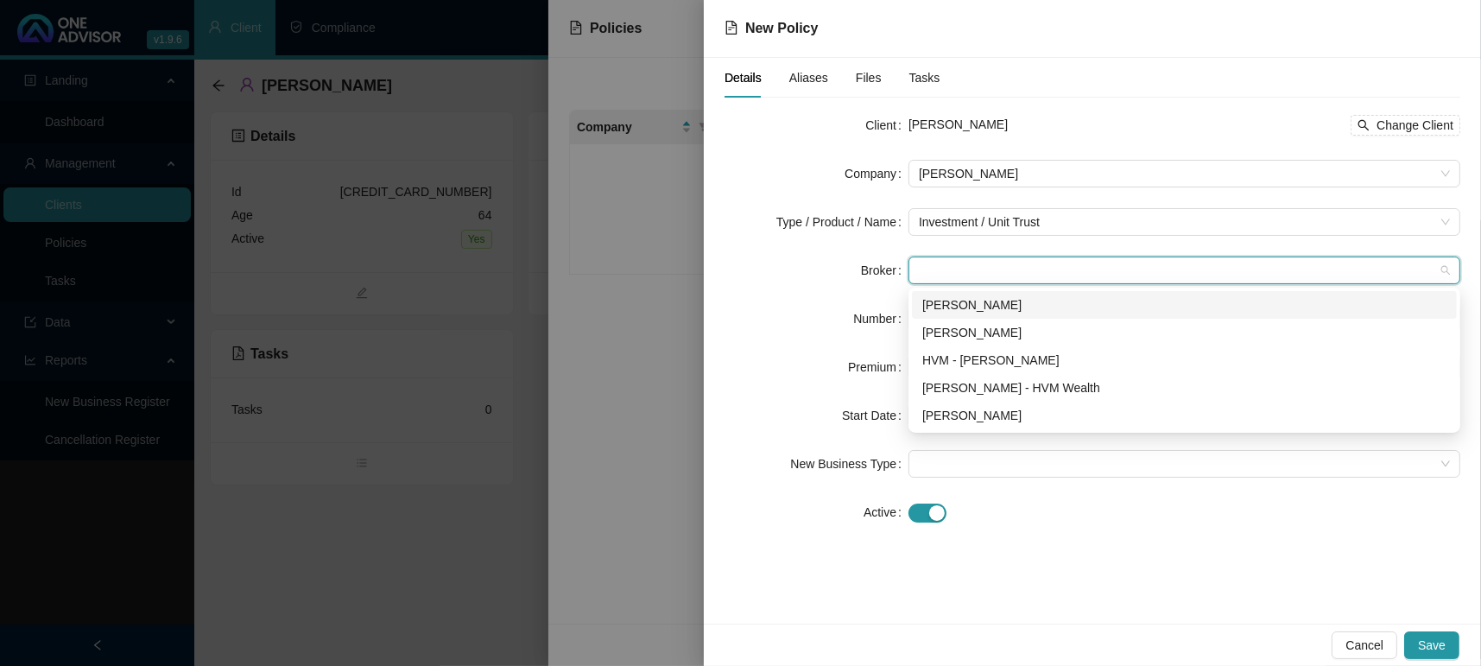
click at [968, 319] on div "[PERSON_NAME]" at bounding box center [1184, 333] width 545 height 28
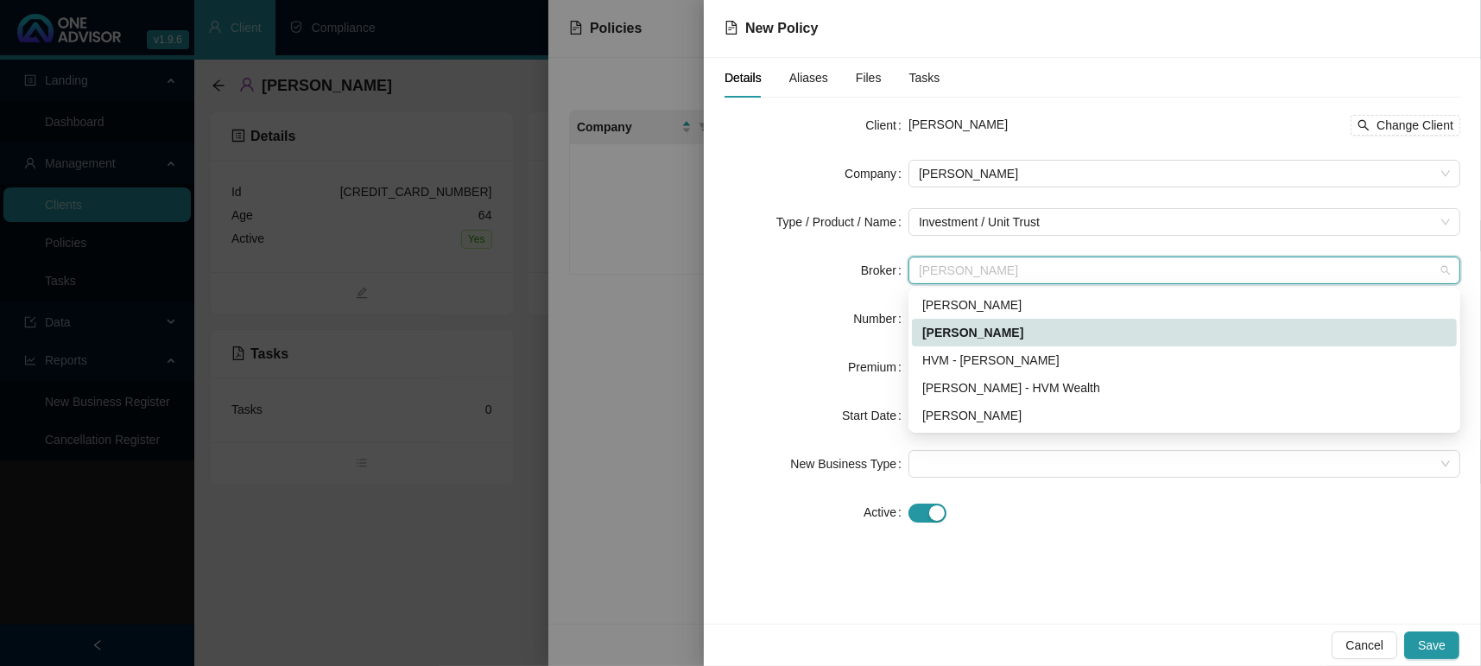
click at [971, 269] on span "[PERSON_NAME]" at bounding box center [1184, 270] width 531 height 26
click at [973, 310] on div "[PERSON_NAME]" at bounding box center [1184, 304] width 524 height 19
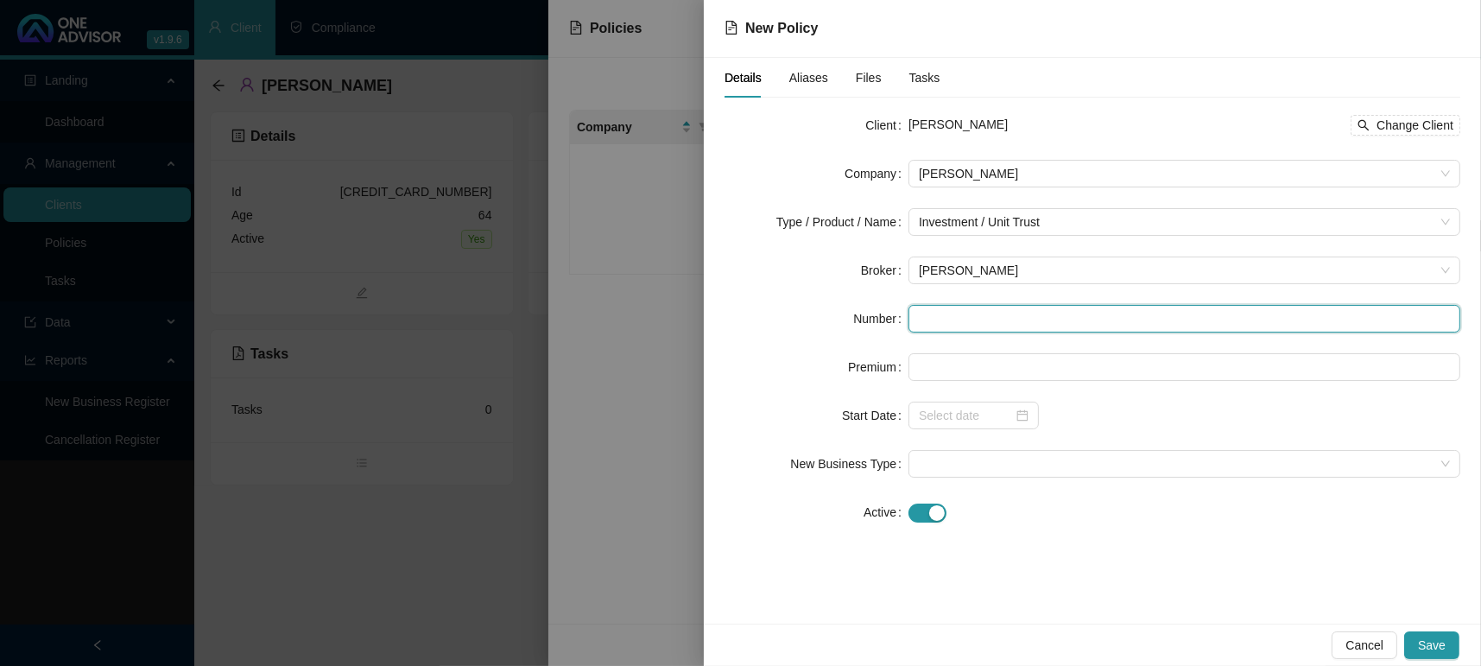
click at [964, 314] on input "text" at bounding box center [1184, 319] width 552 height 28
click at [1029, 305] on input "text" at bounding box center [1184, 319] width 552 height 28
paste input "AGLP1182306"
type input "AGLP1182306"
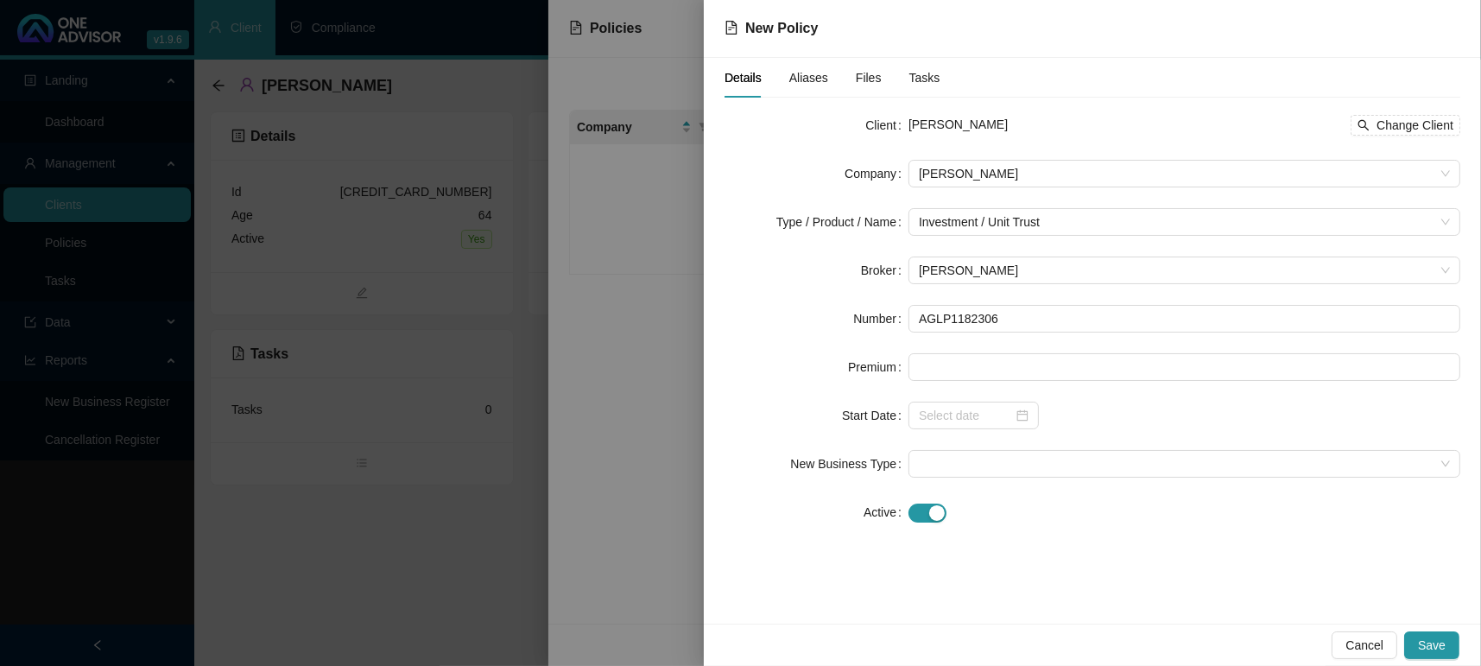
click at [989, 351] on form "Client [PERSON_NAME] Change Client Company [PERSON_NAME] Type / Product / Name …" at bounding box center [1093, 318] width 736 height 415
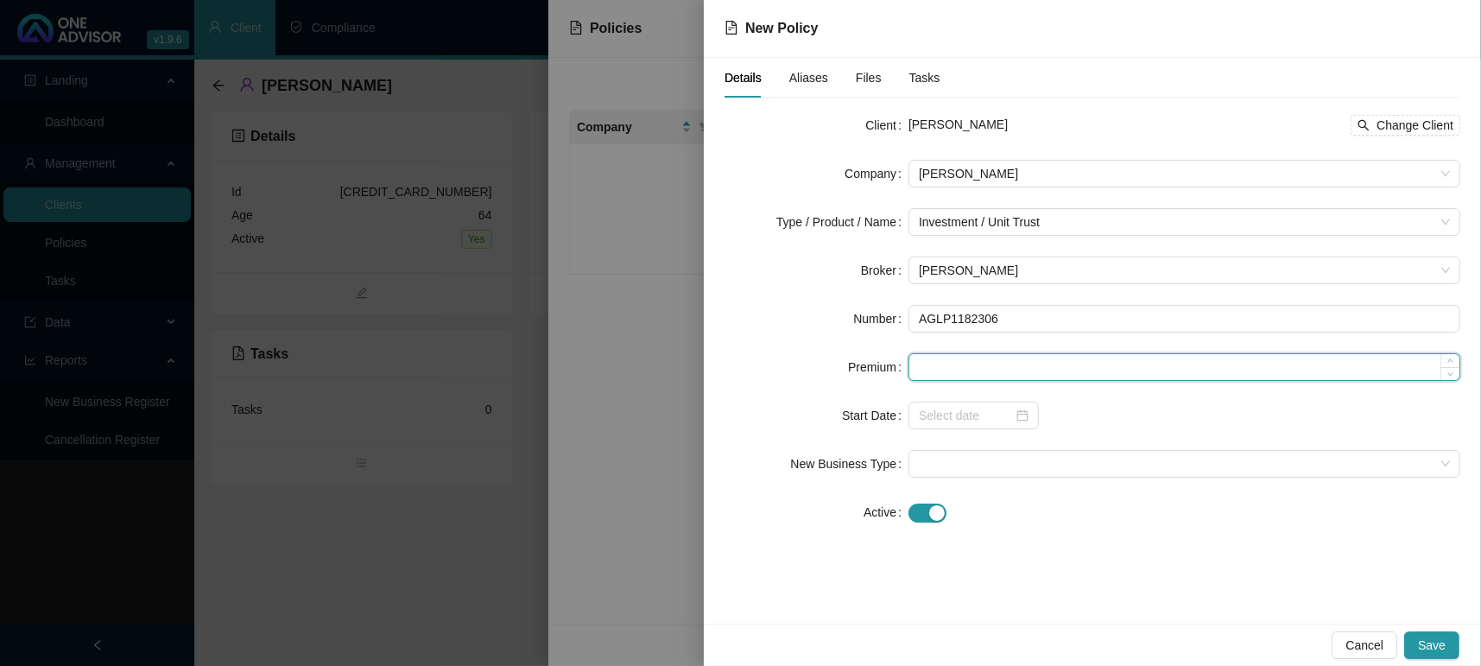
click at [991, 371] on input at bounding box center [1184, 367] width 550 height 26
click at [1031, 407] on div at bounding box center [973, 416] width 130 height 28
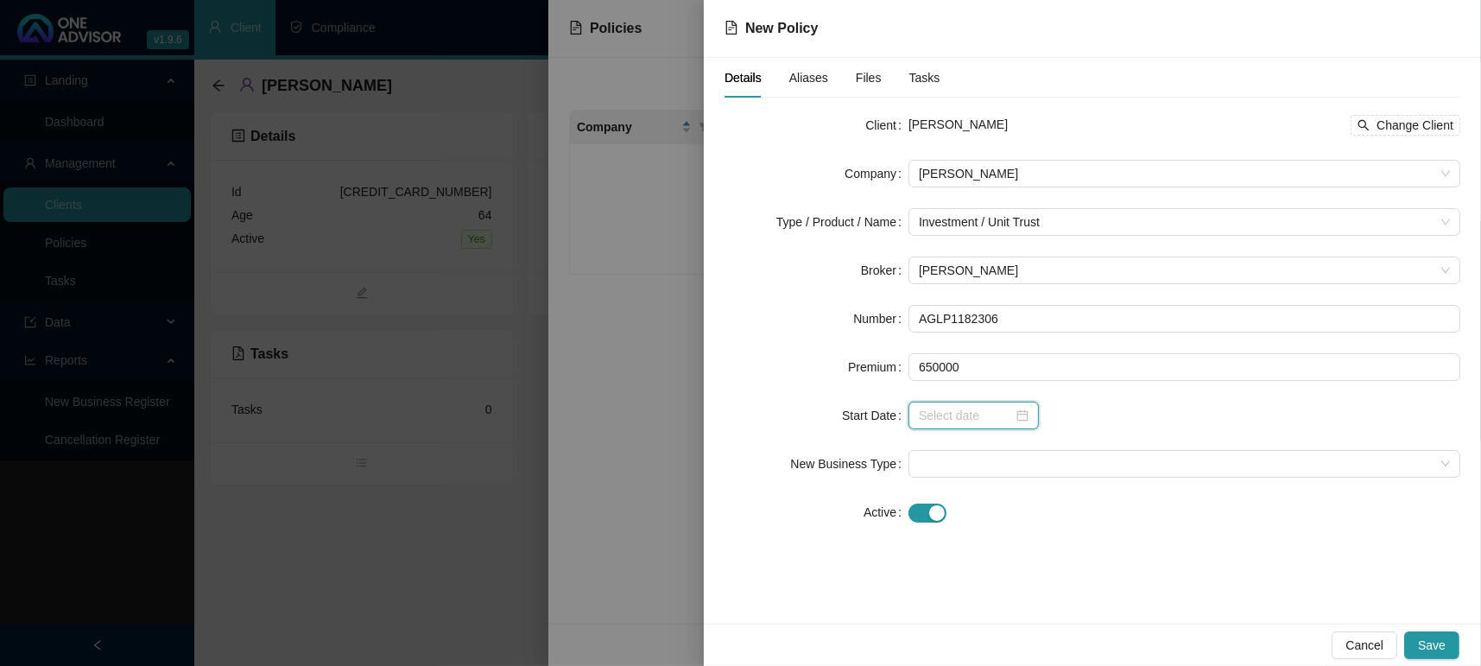
type input "650000.00"
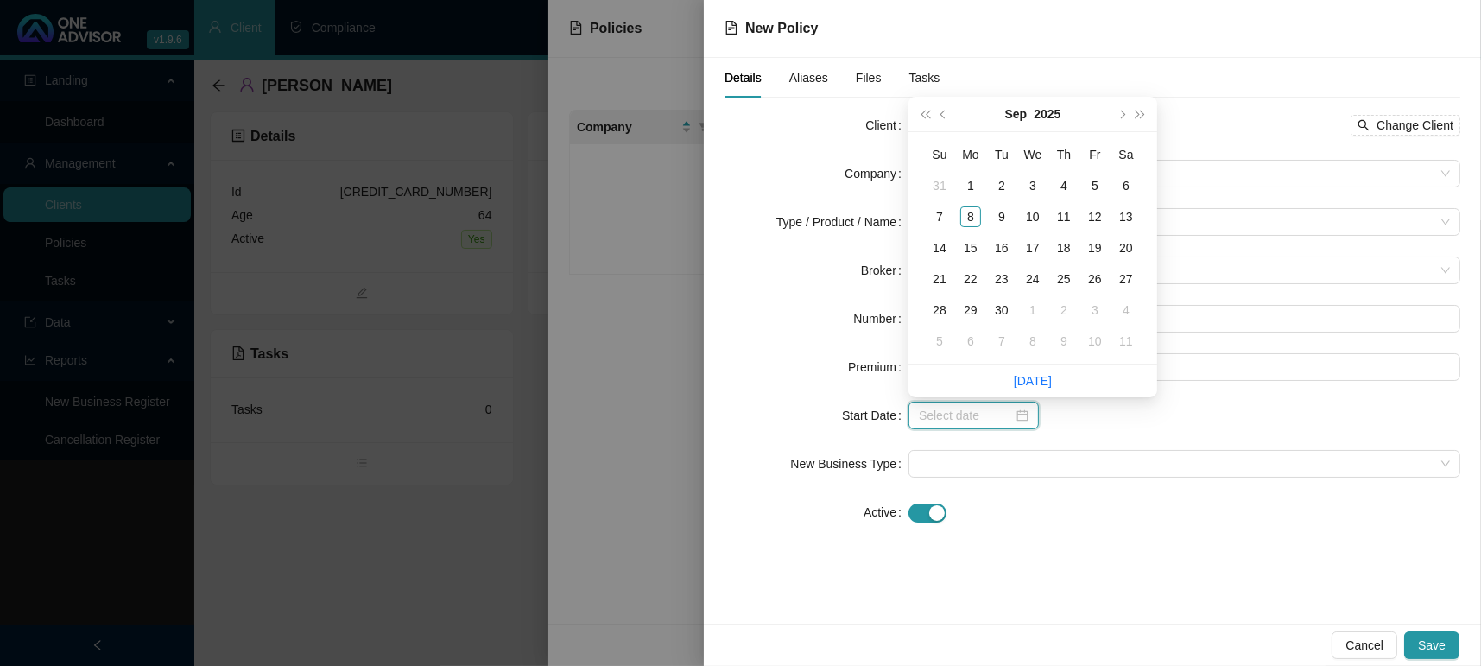
click at [1031, 415] on div at bounding box center [973, 416] width 130 height 28
type input "[DATE]"
click at [974, 212] on div "8" at bounding box center [970, 216] width 21 height 21
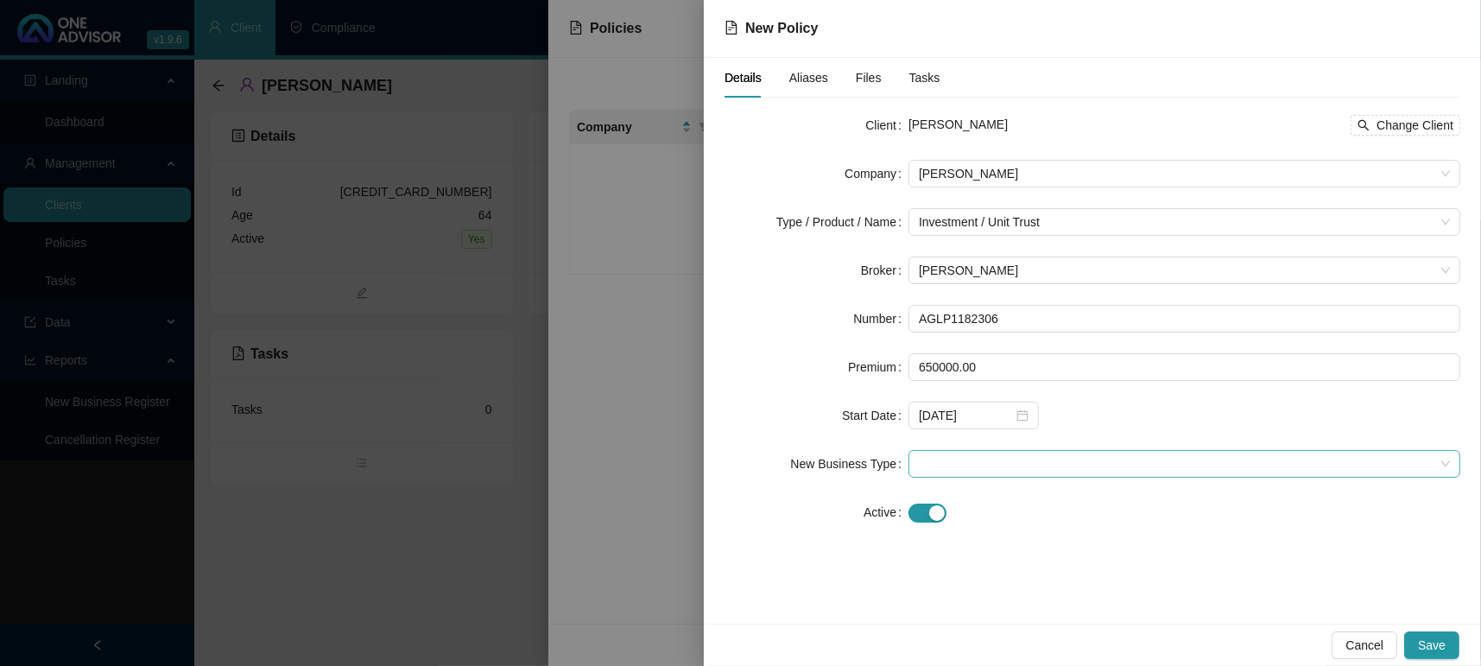
click at [972, 460] on span at bounding box center [1184, 464] width 531 height 26
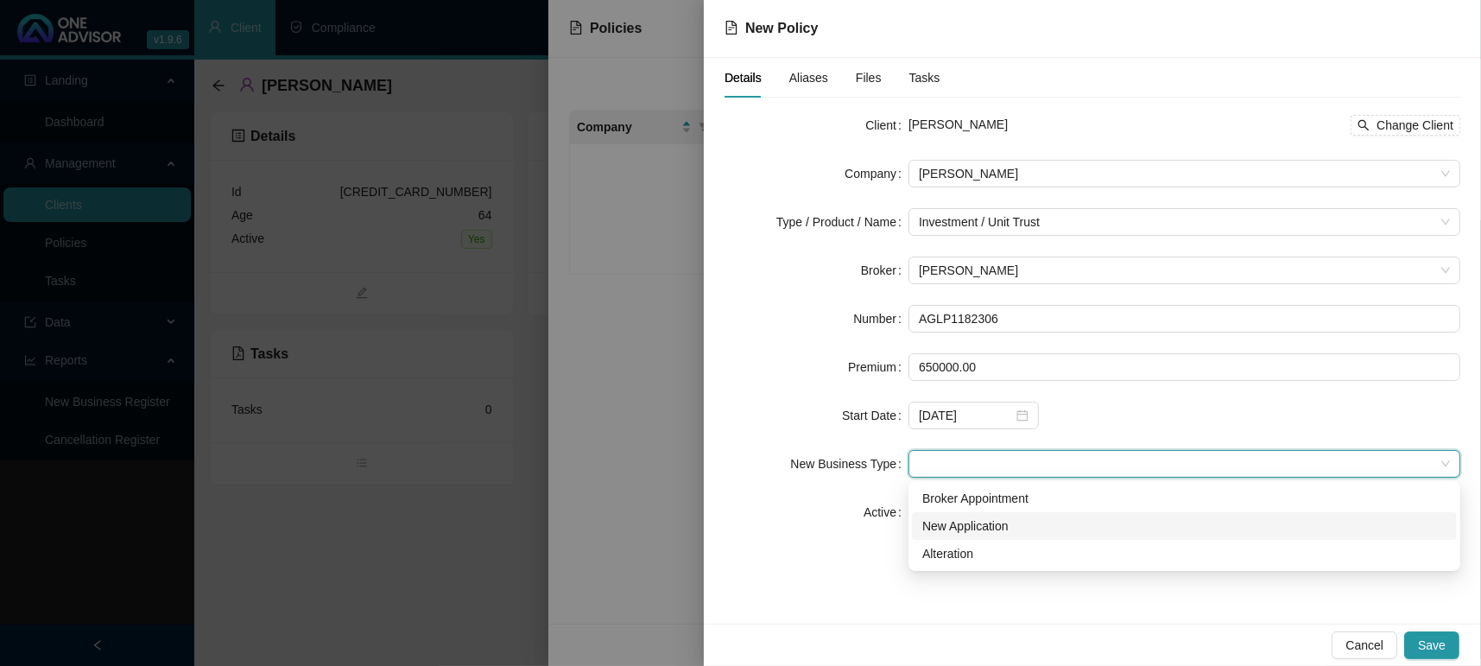
click at [957, 519] on div "New Application" at bounding box center [1184, 525] width 524 height 19
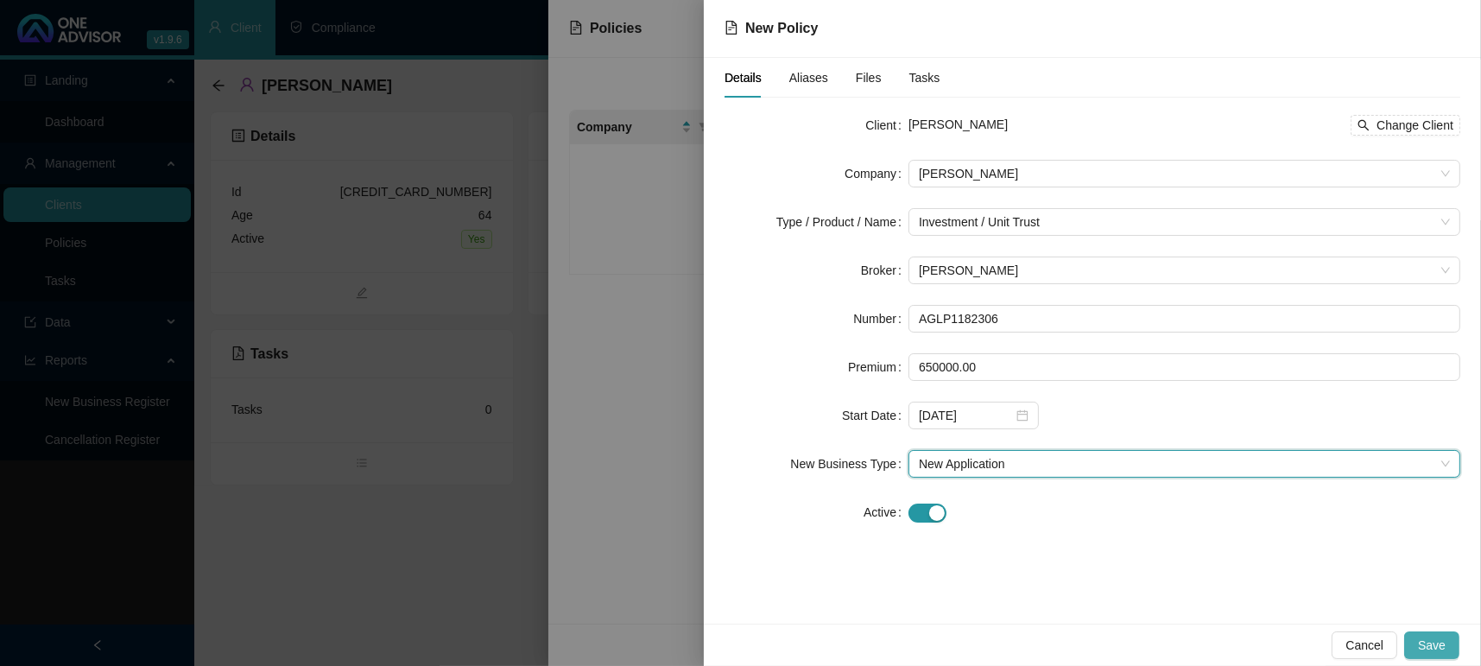
click at [1429, 640] on span "Save" at bounding box center [1432, 645] width 28 height 19
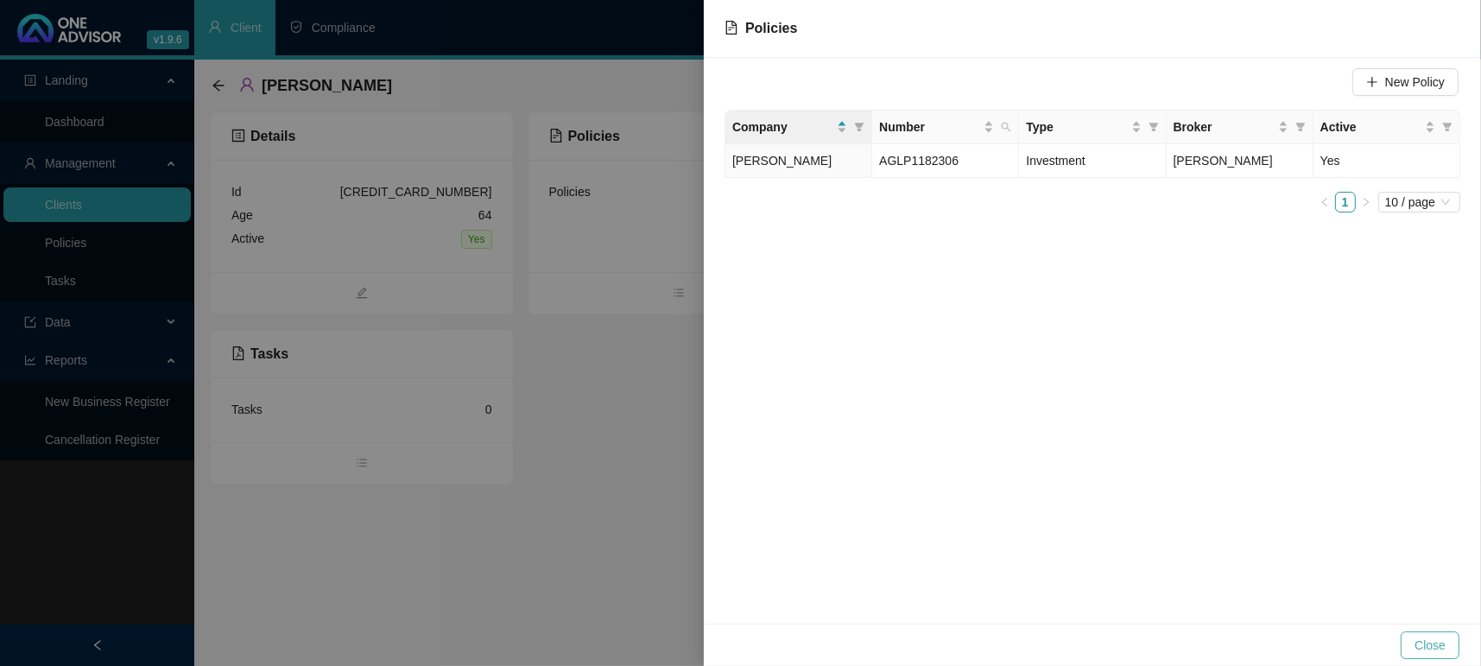
click at [1453, 637] on button "Close" at bounding box center [1430, 645] width 59 height 28
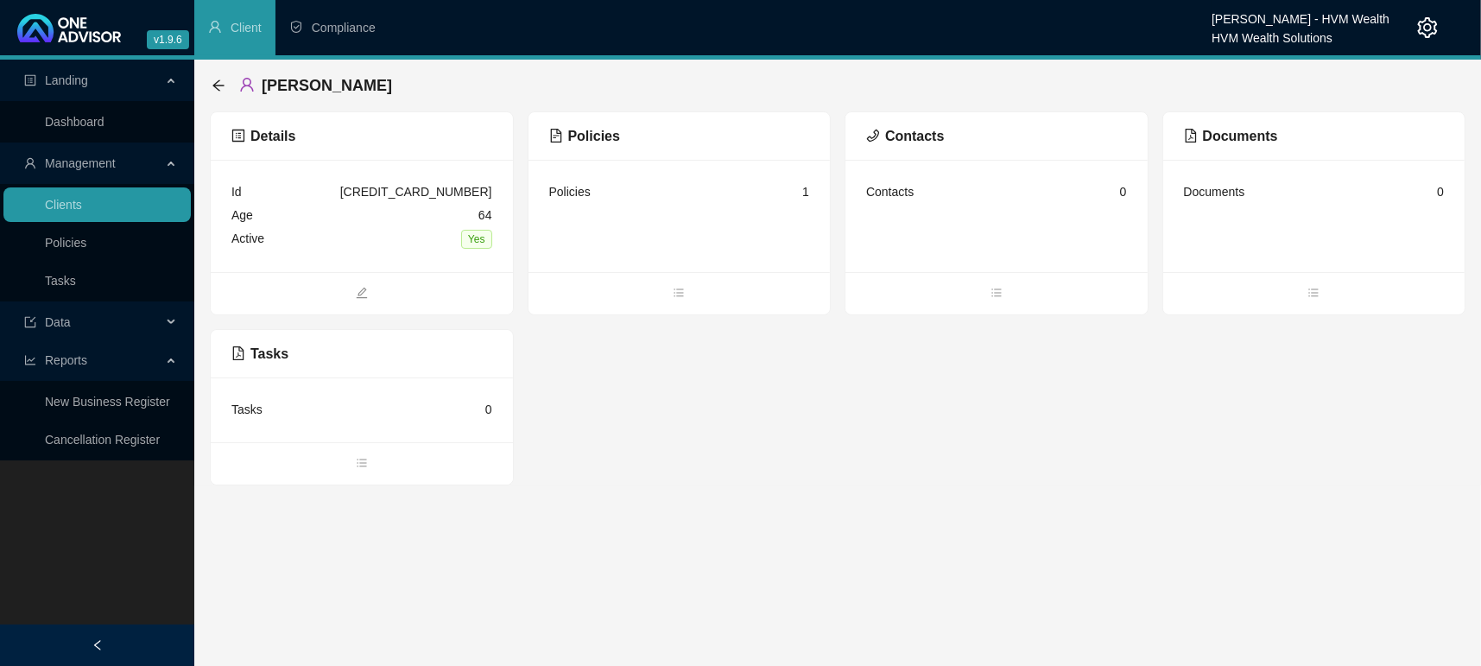
click at [1007, 522] on main "Landing Dashboard Management Clients Policies Tasks Data Reports New Business R…" at bounding box center [740, 363] width 1481 height 606
click at [104, 115] on link "Dashboard" at bounding box center [75, 122] width 60 height 14
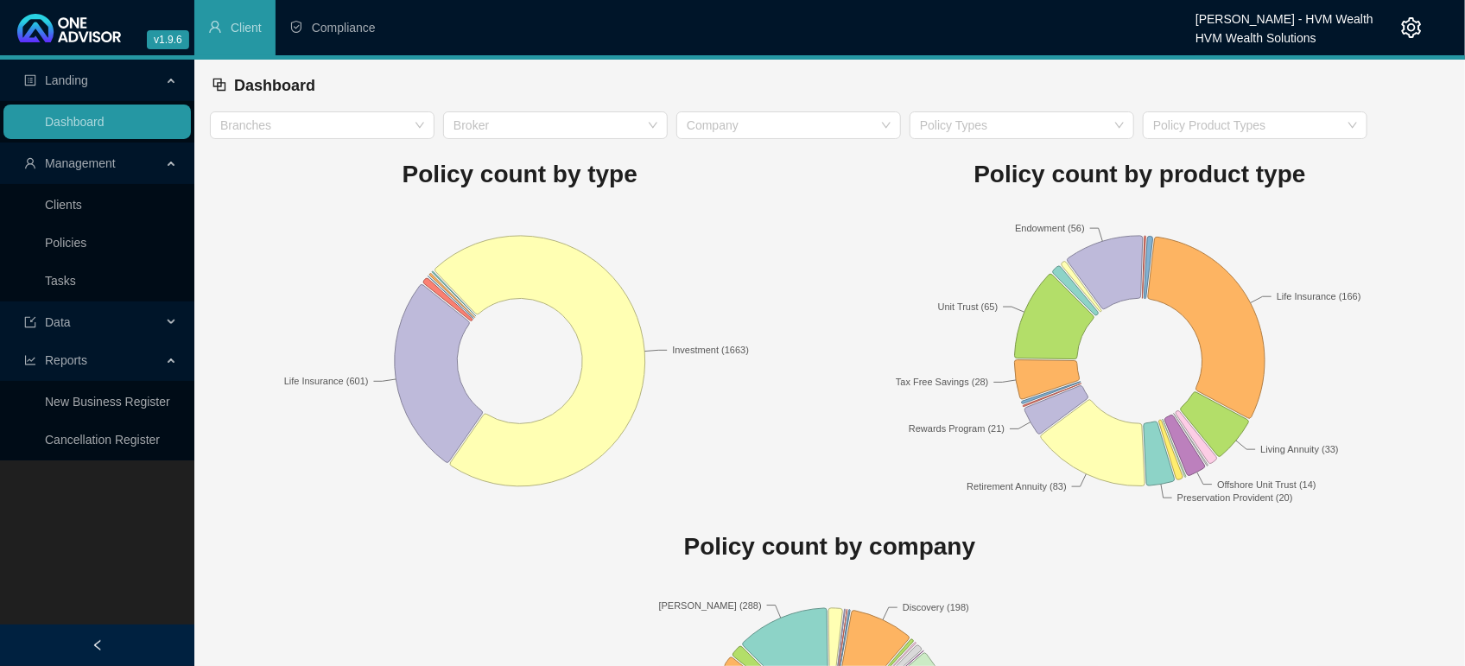
click at [845, 239] on rect at bounding box center [1140, 361] width 620 height 302
click at [143, 167] on span "Management" at bounding box center [92, 163] width 137 height 35
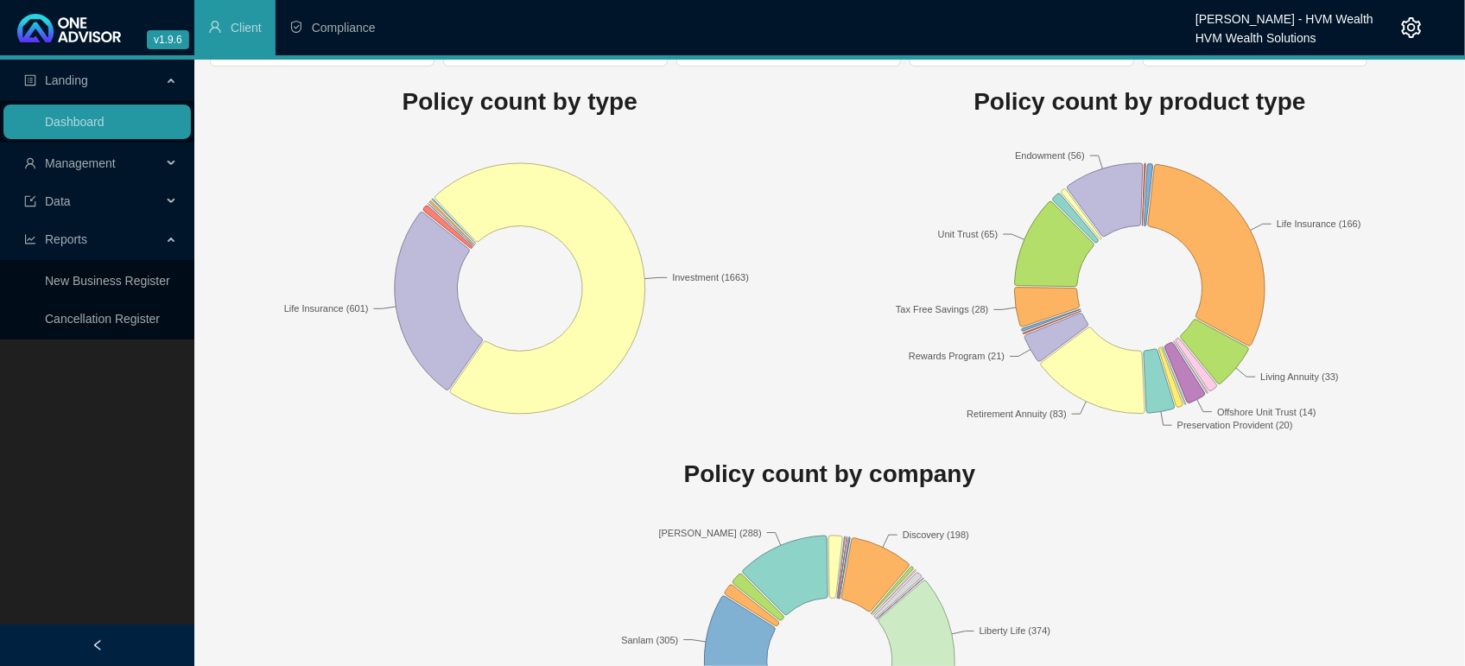
scroll to position [108, 0]
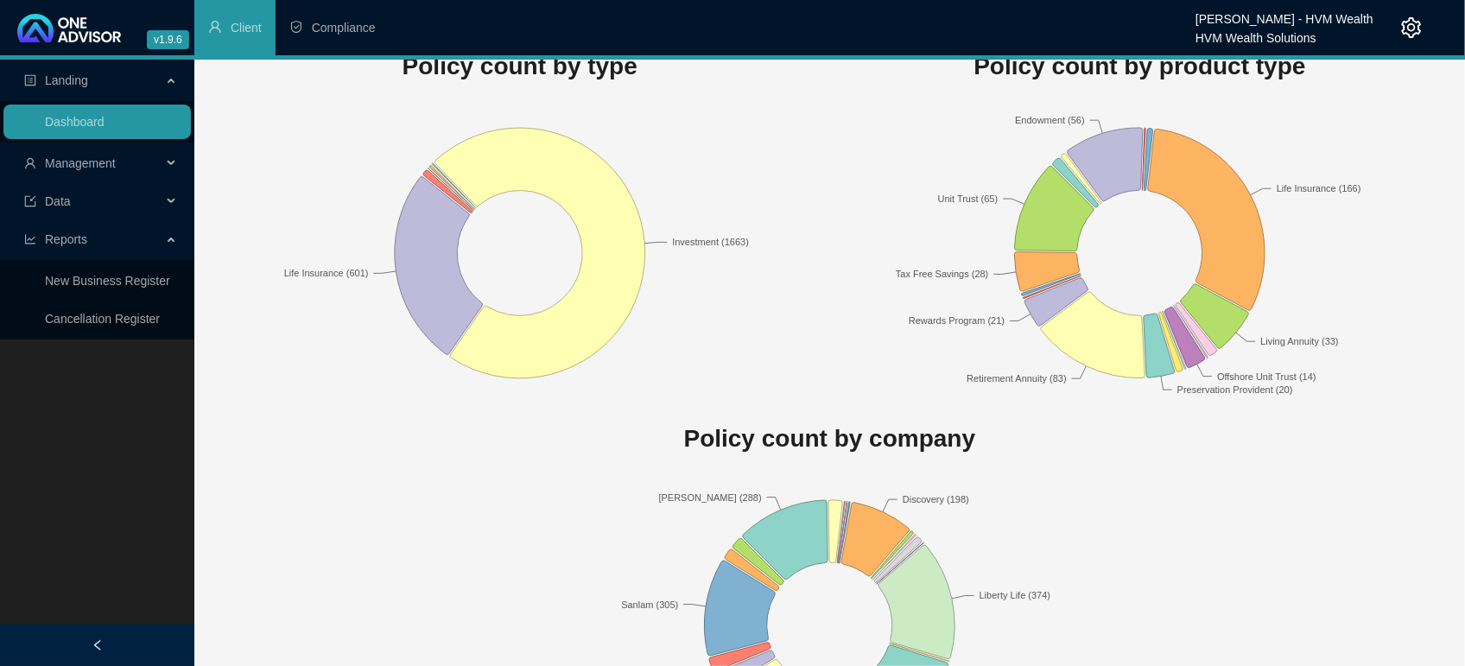
click at [720, 223] on rect at bounding box center [520, 253] width 620 height 302
